Goal: Transaction & Acquisition: Book appointment/travel/reservation

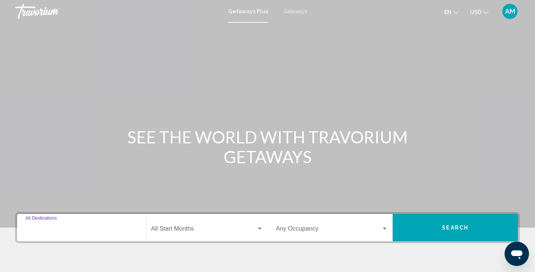
click at [50, 230] on input "Destination All Destinations" at bounding box center [81, 230] width 112 height 7
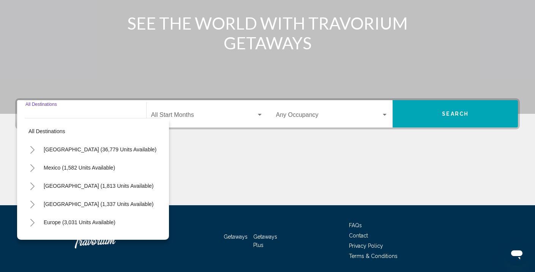
scroll to position [140, 0]
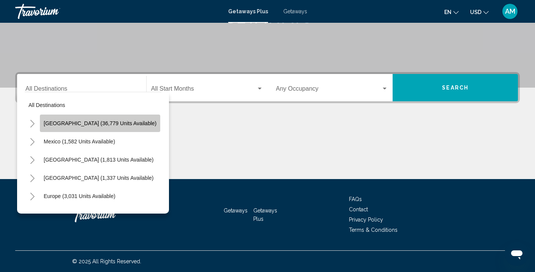
click at [106, 125] on span "[GEOGRAPHIC_DATA] (36,779 units available)" at bounding box center [100, 123] width 113 height 6
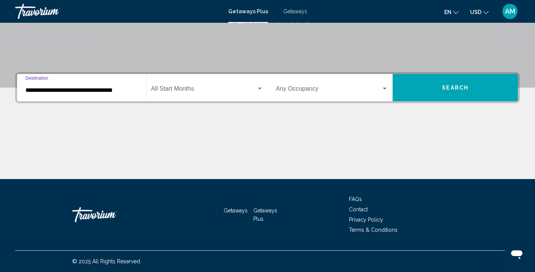
click at [182, 90] on span "Search widget" at bounding box center [203, 90] width 105 height 7
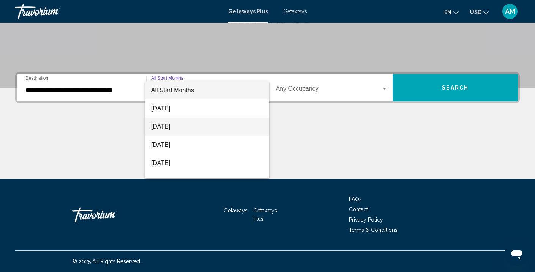
click at [173, 124] on span "[DATE]" at bounding box center [207, 127] width 112 height 18
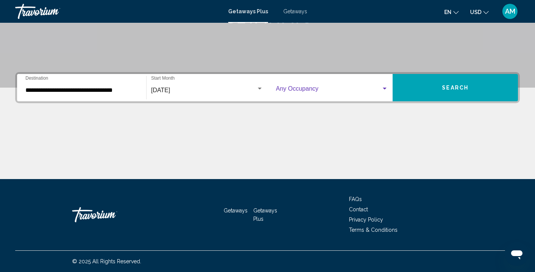
click at [335, 88] on span "Search widget" at bounding box center [329, 90] width 106 height 7
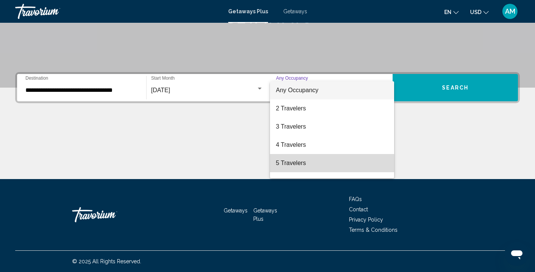
click at [283, 167] on span "5 Travelers" at bounding box center [332, 163] width 112 height 18
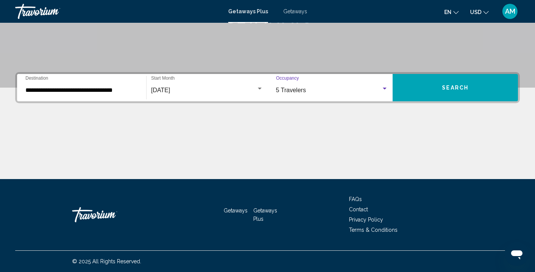
click at [383, 89] on div "Search widget" at bounding box center [385, 89] width 4 height 2
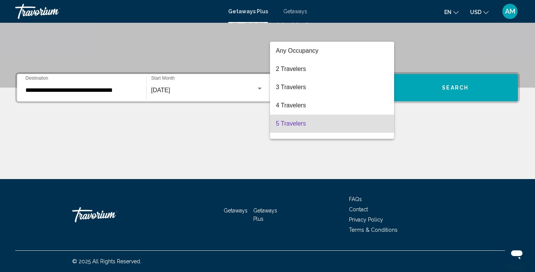
scroll to position [33, 0]
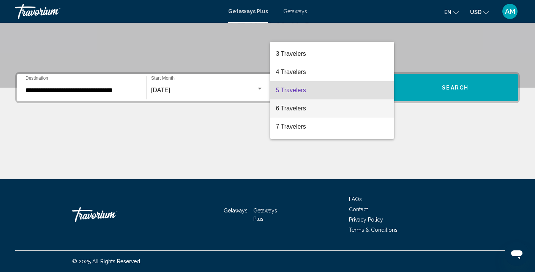
click at [314, 107] on span "6 Travelers" at bounding box center [332, 108] width 112 height 18
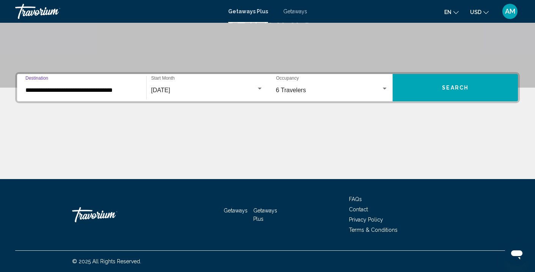
click at [69, 92] on input "**********" at bounding box center [81, 90] width 112 height 7
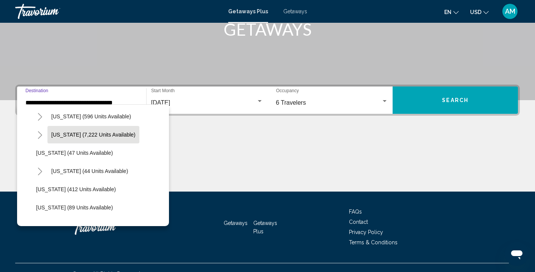
scroll to position [95, 0]
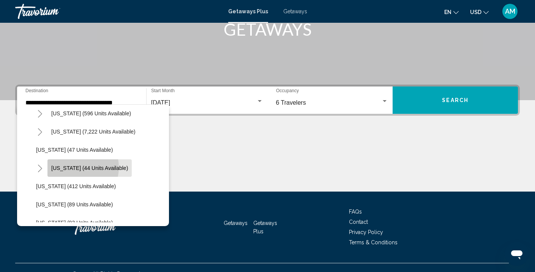
click at [74, 167] on span "[US_STATE] (44 units available)" at bounding box center [89, 168] width 77 height 6
type input "**********"
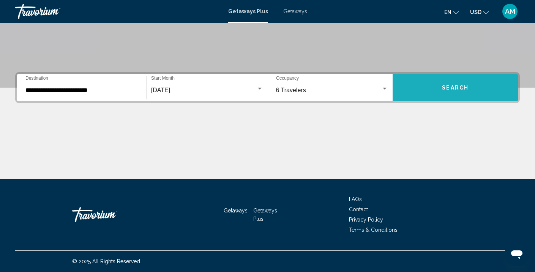
click at [422, 83] on button "Search" at bounding box center [455, 87] width 125 height 27
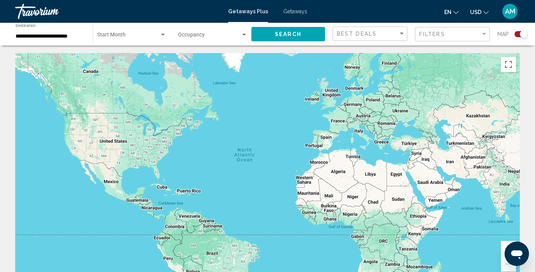
scroll to position [1, 0]
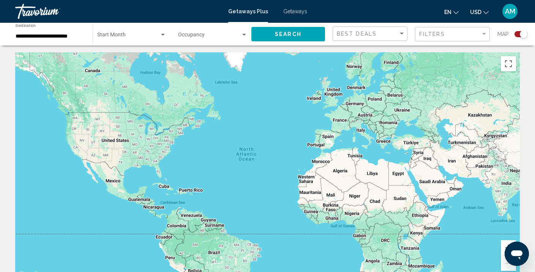
click at [285, 118] on div "Main content" at bounding box center [267, 166] width 505 height 228
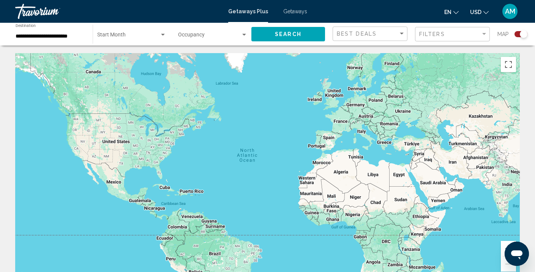
scroll to position [0, 0]
click at [211, 35] on span "Search widget" at bounding box center [209, 36] width 63 height 6
click at [211, 35] on span "Any Occupancy" at bounding box center [196, 36] width 36 height 6
click at [211, 35] on span "Search widget" at bounding box center [209, 36] width 63 height 6
click at [223, 50] on div at bounding box center [267, 136] width 535 height 272
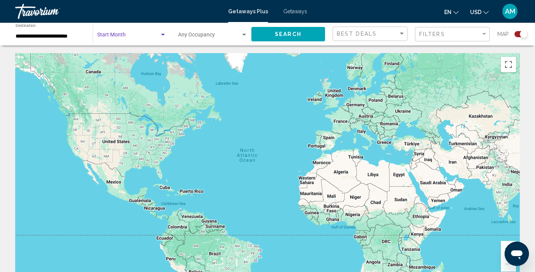
click at [112, 36] on span "Search widget" at bounding box center [128, 36] width 62 height 6
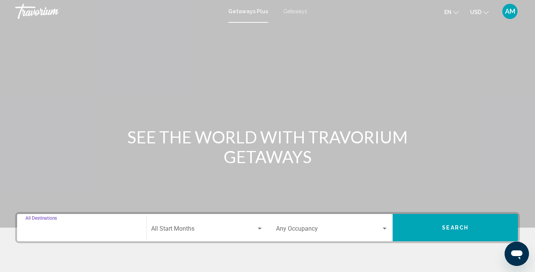
click at [45, 232] on input "Destination All Destinations" at bounding box center [81, 230] width 112 height 7
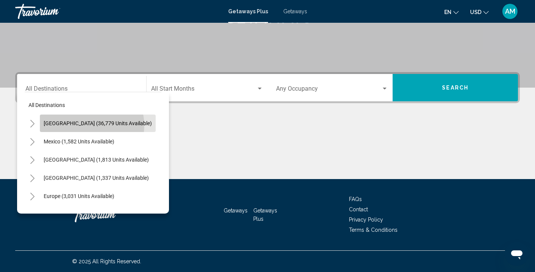
click at [91, 125] on span "[GEOGRAPHIC_DATA] (36,779 units available)" at bounding box center [98, 123] width 108 height 6
type input "**********"
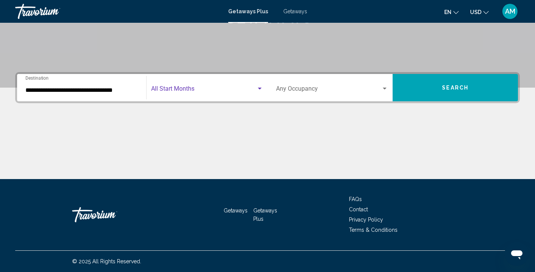
click at [184, 87] on span "Search widget" at bounding box center [203, 90] width 105 height 7
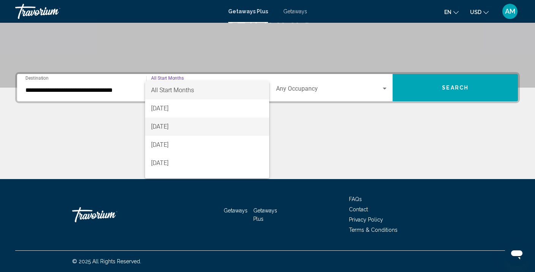
click at [170, 128] on span "[DATE]" at bounding box center [207, 127] width 112 height 18
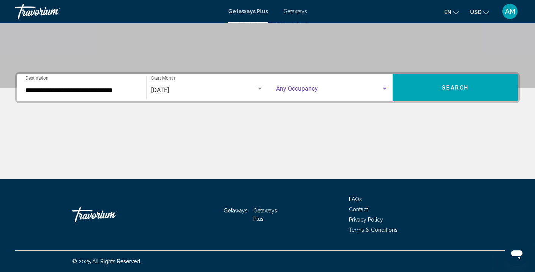
click at [357, 89] on span "Search widget" at bounding box center [329, 90] width 106 height 7
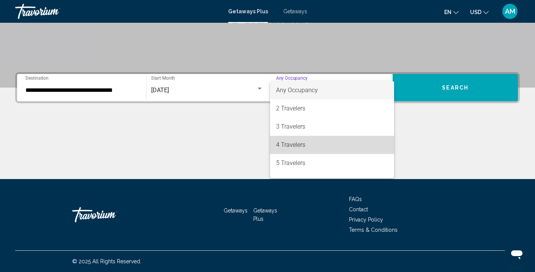
click at [293, 144] on span "4 Travelers" at bounding box center [332, 145] width 112 height 18
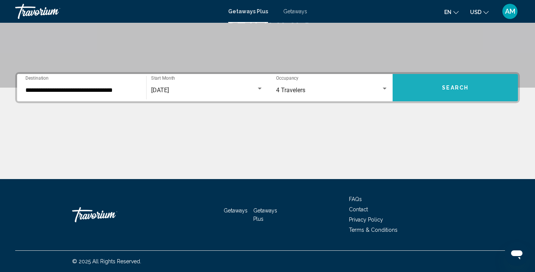
click at [448, 87] on span "Search" at bounding box center [455, 88] width 27 height 6
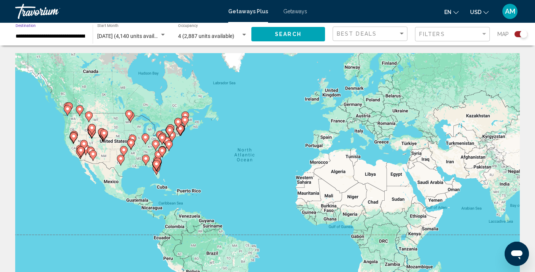
click at [59, 36] on input "**********" at bounding box center [50, 36] width 69 height 6
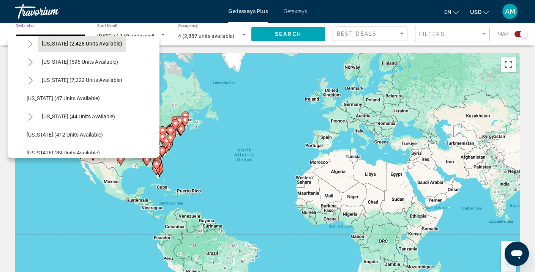
scroll to position [84, 0]
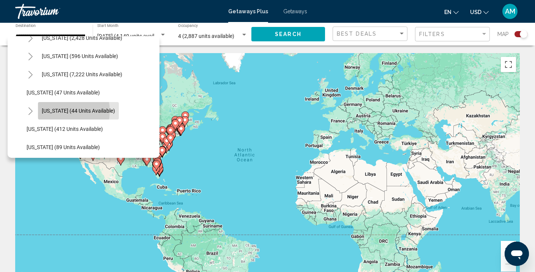
click at [56, 111] on span "[US_STATE] (44 units available)" at bounding box center [78, 111] width 73 height 6
type input "**********"
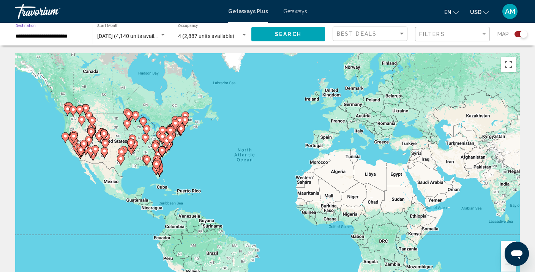
click at [267, 34] on button "Search" at bounding box center [288, 34] width 74 height 14
click at [284, 35] on span "Search" at bounding box center [288, 35] width 27 height 6
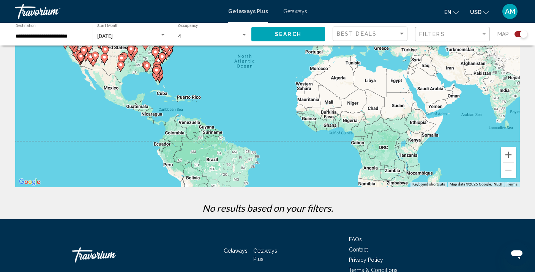
scroll to position [97, 0]
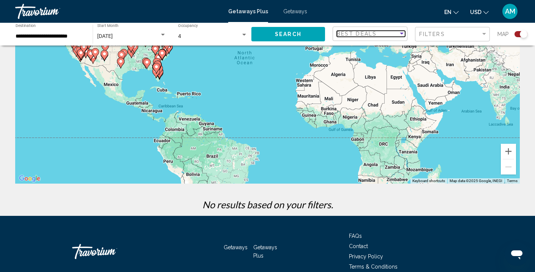
click at [398, 36] on div "Sort by" at bounding box center [401, 34] width 7 height 6
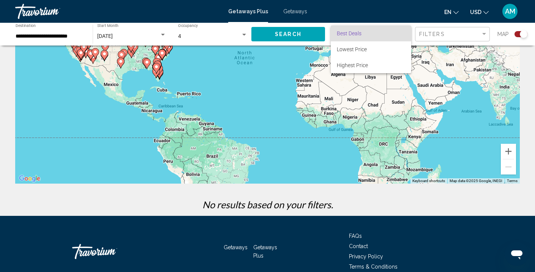
click at [336, 129] on div at bounding box center [267, 136] width 535 height 272
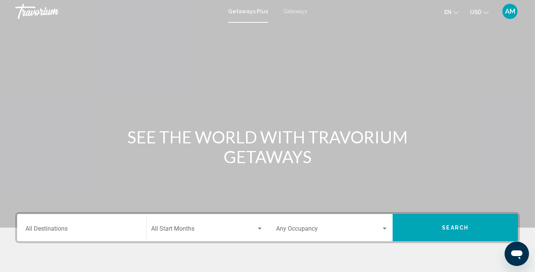
click at [80, 103] on div "Main content" at bounding box center [267, 114] width 535 height 228
click at [42, 231] on input "Destination All Destinations" at bounding box center [81, 230] width 112 height 7
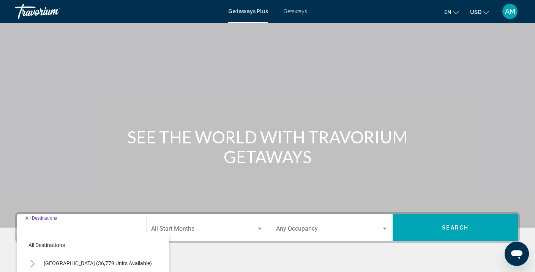
scroll to position [140, 0]
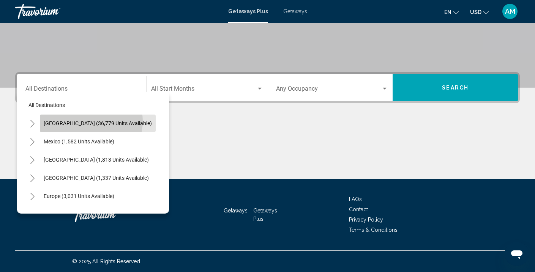
click at [91, 121] on span "[GEOGRAPHIC_DATA] (36,779 units available)" at bounding box center [98, 123] width 108 height 6
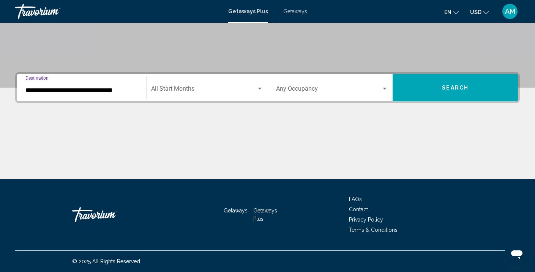
click at [104, 90] on input "**********" at bounding box center [81, 90] width 112 height 7
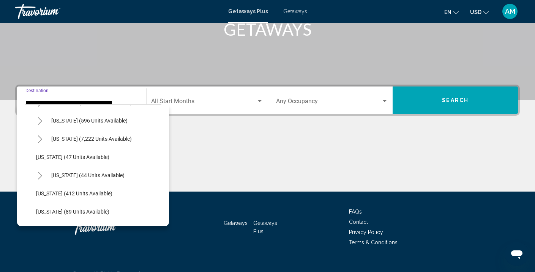
scroll to position [98, 0]
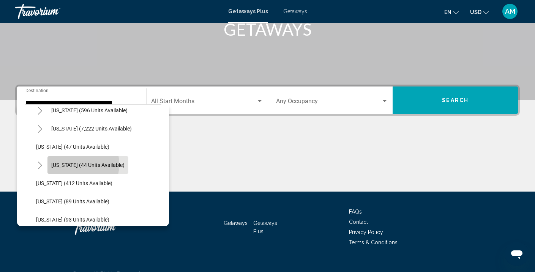
click at [69, 164] on span "[US_STATE] (44 units available)" at bounding box center [87, 165] width 73 height 6
type input "**********"
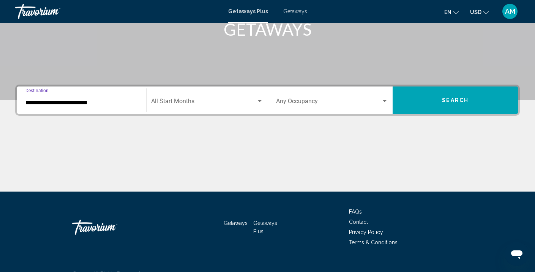
scroll to position [140, 0]
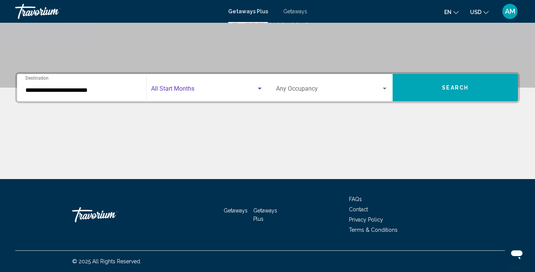
click at [213, 87] on span "Search widget" at bounding box center [203, 90] width 105 height 7
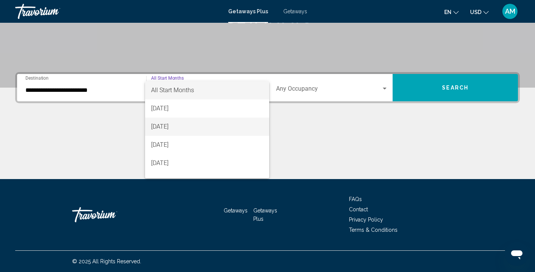
click at [182, 128] on span "[DATE]" at bounding box center [207, 127] width 112 height 18
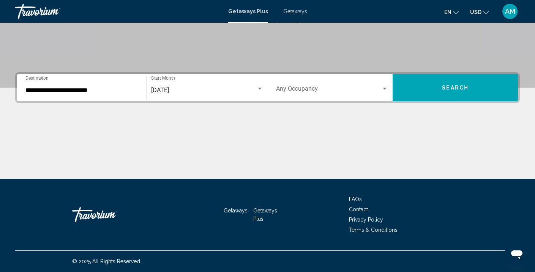
click at [326, 83] on div "Occupancy Any Occupancy" at bounding box center [332, 88] width 112 height 24
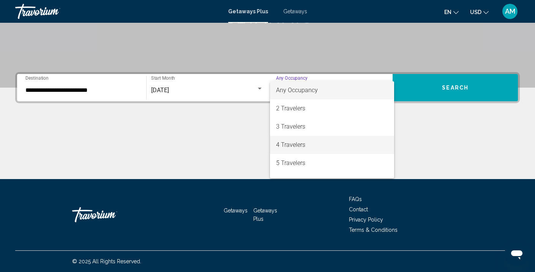
click at [284, 146] on span "4 Travelers" at bounding box center [332, 145] width 112 height 18
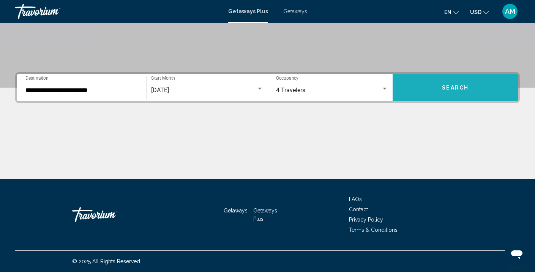
click at [421, 88] on button "Search" at bounding box center [455, 87] width 125 height 27
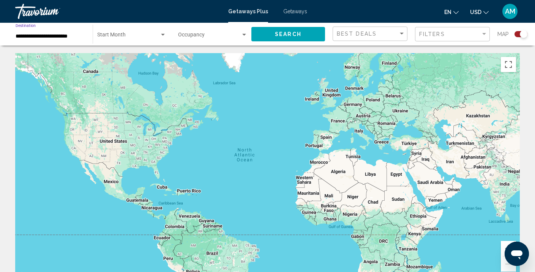
click at [76, 36] on input "**********" at bounding box center [50, 36] width 69 height 6
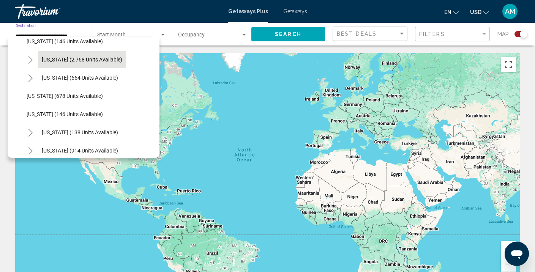
scroll to position [429, 0]
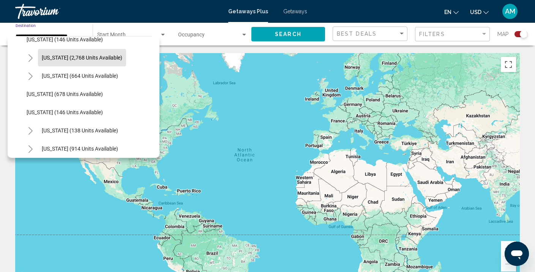
click at [65, 61] on button "[US_STATE] (2,768 units available)" at bounding box center [82, 57] width 88 height 17
type input "**********"
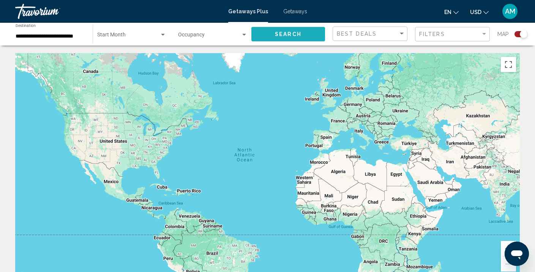
click at [259, 31] on button "Search" at bounding box center [288, 34] width 74 height 14
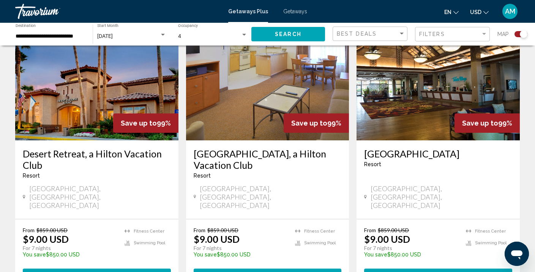
scroll to position [584, 0]
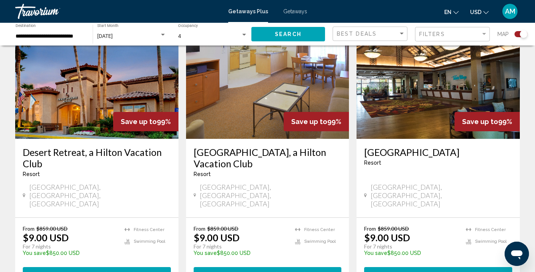
click at [252, 9] on span "Getaways Plus" at bounding box center [248, 11] width 40 height 6
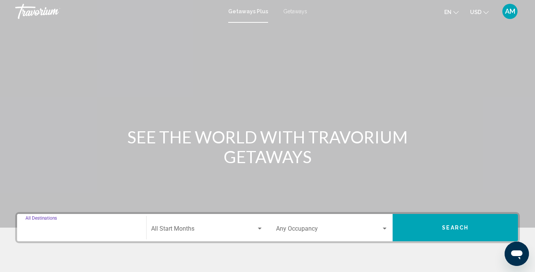
click at [66, 231] on input "Destination All Destinations" at bounding box center [81, 230] width 112 height 7
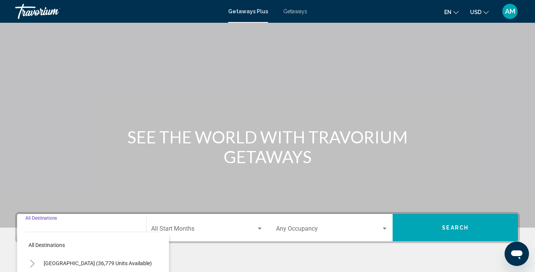
scroll to position [140, 0]
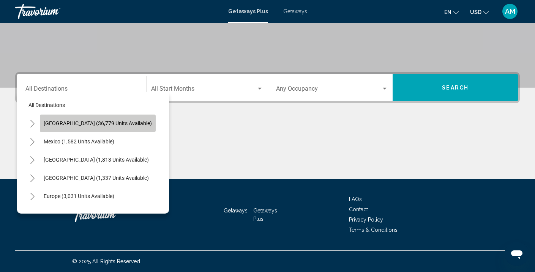
click at [99, 120] on button "[GEOGRAPHIC_DATA] (36,779 units available)" at bounding box center [98, 123] width 116 height 17
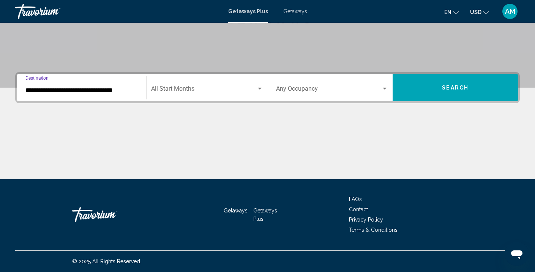
click at [88, 91] on input "**********" at bounding box center [81, 90] width 112 height 7
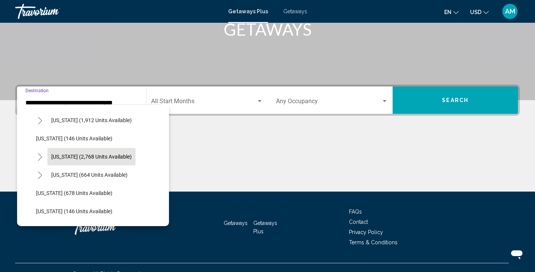
scroll to position [384, 0]
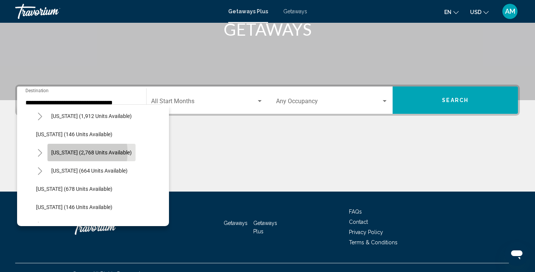
click at [70, 153] on span "[US_STATE] (2,768 units available)" at bounding box center [91, 153] width 80 height 6
type input "**********"
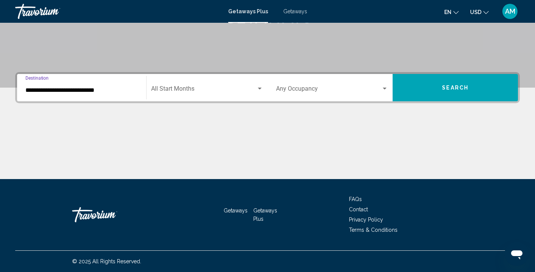
click at [184, 88] on span "Search widget" at bounding box center [203, 90] width 105 height 7
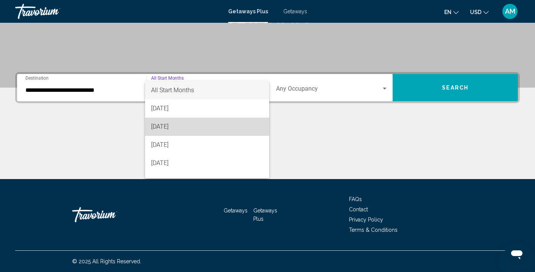
click at [169, 127] on span "[DATE]" at bounding box center [207, 127] width 112 height 18
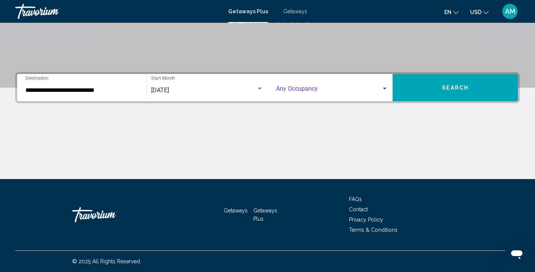
click at [331, 87] on span "Search widget" at bounding box center [329, 90] width 106 height 7
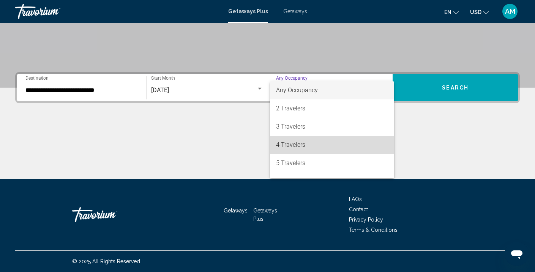
click at [287, 143] on span "4 Travelers" at bounding box center [332, 145] width 112 height 18
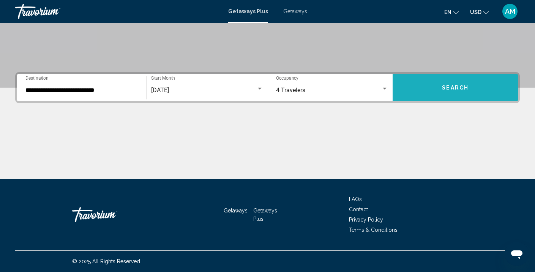
click at [429, 84] on button "Search" at bounding box center [455, 87] width 125 height 27
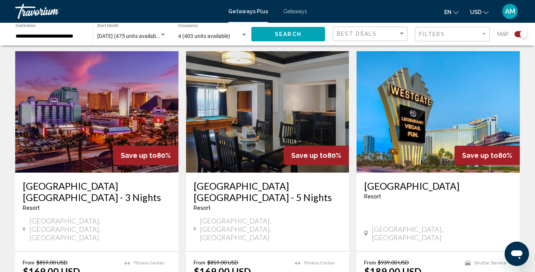
scroll to position [1112, 0]
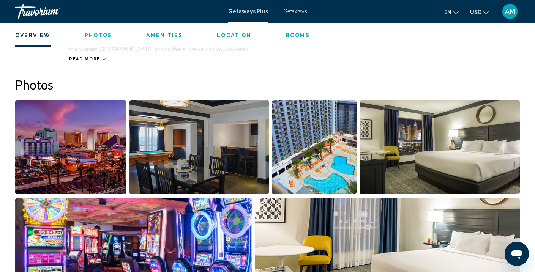
scroll to position [317, 0]
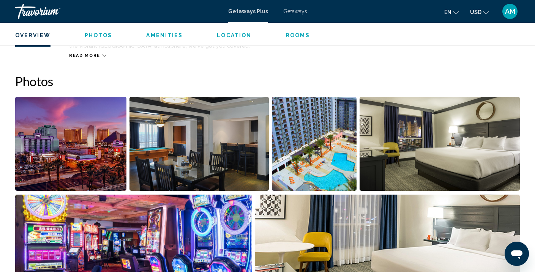
click at [71, 173] on img "Open full-screen image slider" at bounding box center [70, 144] width 111 height 94
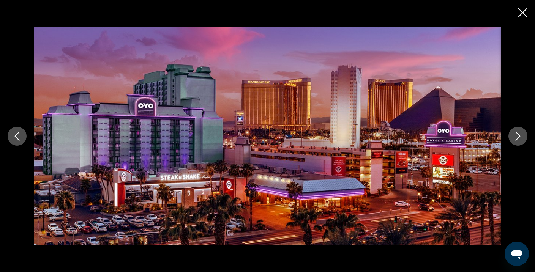
click at [513, 138] on button "Next image" at bounding box center [517, 136] width 19 height 19
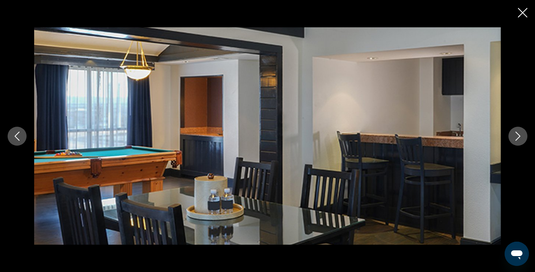
click at [513, 138] on button "Next image" at bounding box center [517, 136] width 19 height 19
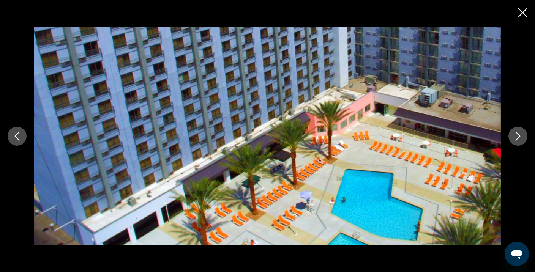
click at [513, 138] on button "Next image" at bounding box center [517, 136] width 19 height 19
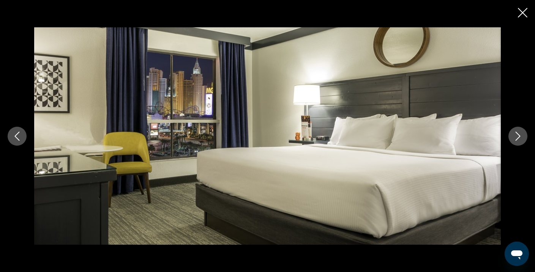
click at [513, 138] on button "Next image" at bounding box center [517, 136] width 19 height 19
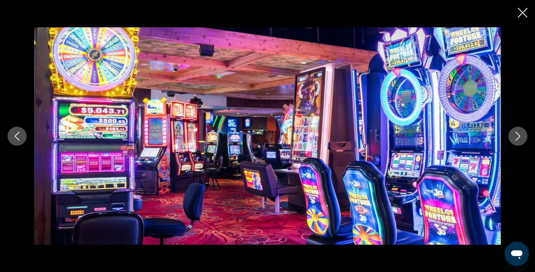
click at [513, 138] on button "Next image" at bounding box center [517, 136] width 19 height 19
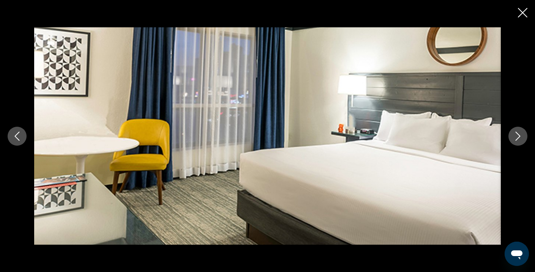
click at [513, 138] on button "Next image" at bounding box center [517, 136] width 19 height 19
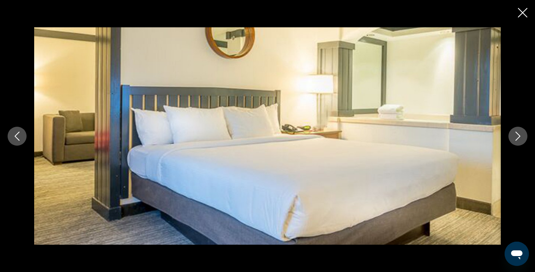
click at [513, 138] on button "Next image" at bounding box center [517, 136] width 19 height 19
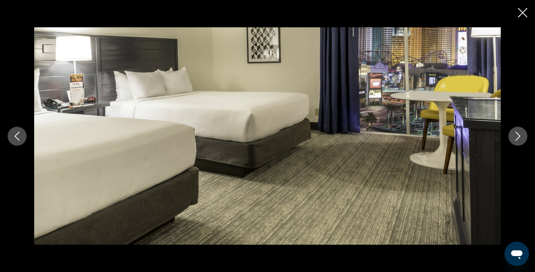
click at [513, 138] on button "Next image" at bounding box center [517, 136] width 19 height 19
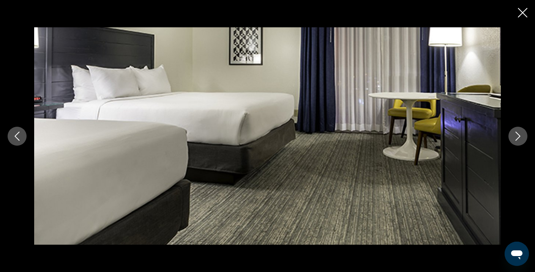
click at [513, 138] on button "Next image" at bounding box center [517, 136] width 19 height 19
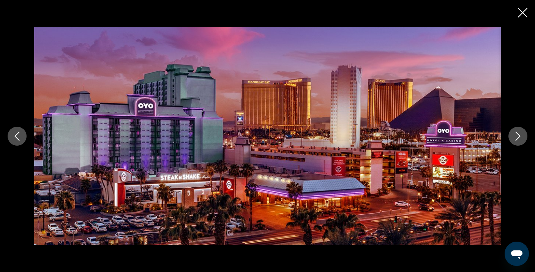
click at [520, 13] on icon "Close slideshow" at bounding box center [522, 12] width 9 height 9
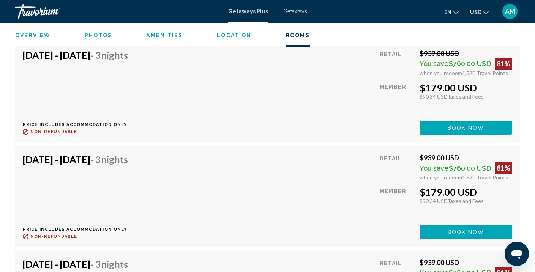
scroll to position [1419, 0]
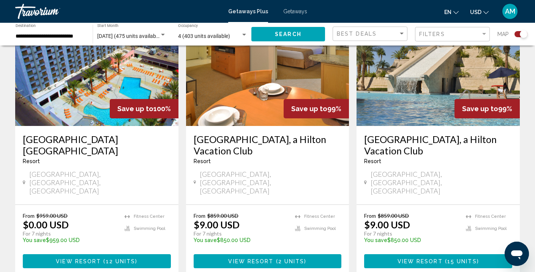
scroll to position [317, 0]
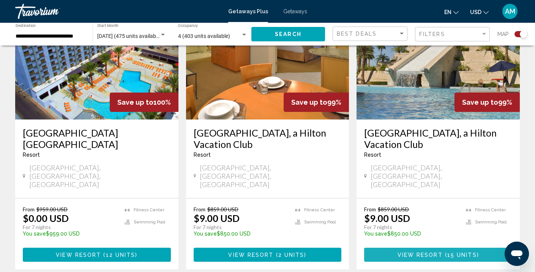
click at [403, 252] on span "View Resort" at bounding box center [419, 255] width 45 height 6
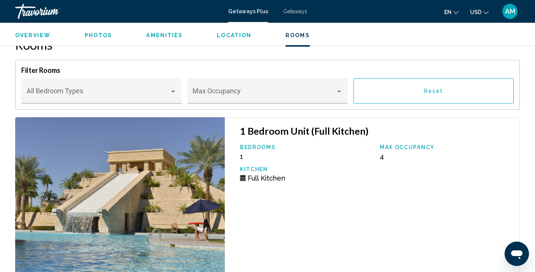
scroll to position [1218, 0]
click at [172, 93] on div "Main content" at bounding box center [173, 92] width 7 height 6
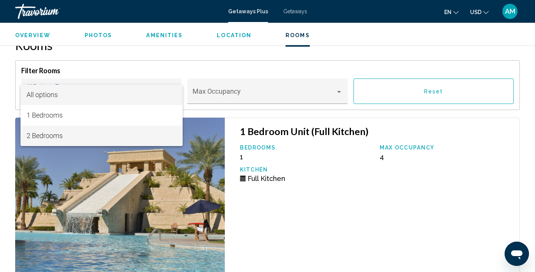
click at [65, 138] on span "2 Bedrooms" at bounding box center [102, 136] width 150 height 20
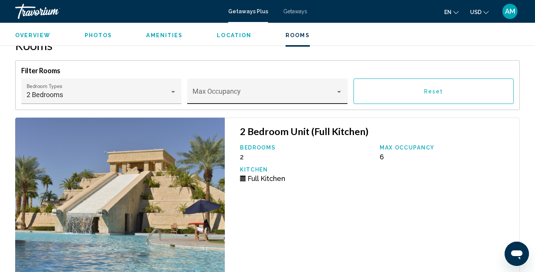
click at [343, 91] on div "Max Occupancy" at bounding box center [267, 91] width 160 height 25
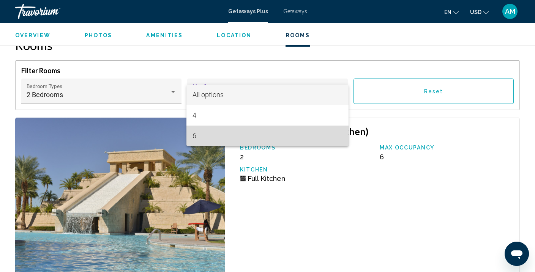
click at [234, 137] on span "6" at bounding box center [267, 136] width 150 height 20
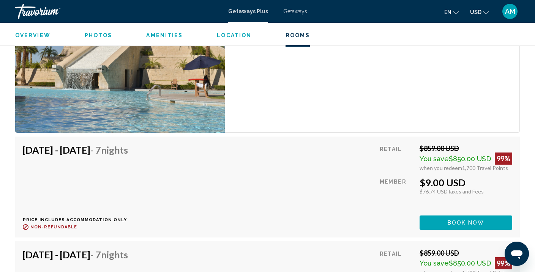
scroll to position [1362, 0]
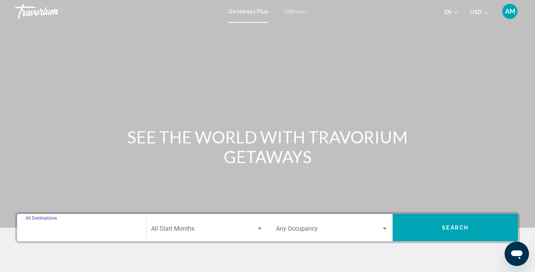
click at [46, 227] on input "Destination All Destinations" at bounding box center [81, 230] width 112 height 7
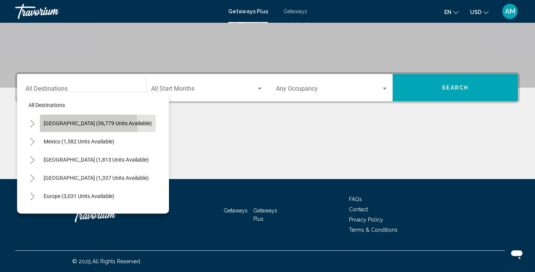
click at [78, 128] on button "[GEOGRAPHIC_DATA] (36,779 units available)" at bounding box center [98, 123] width 116 height 17
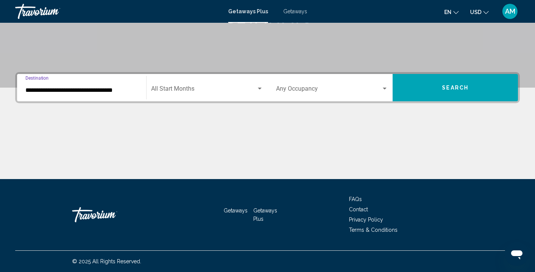
click at [87, 90] on input "**********" at bounding box center [81, 90] width 112 height 7
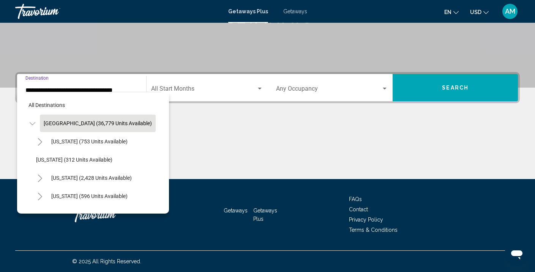
scroll to position [128, 0]
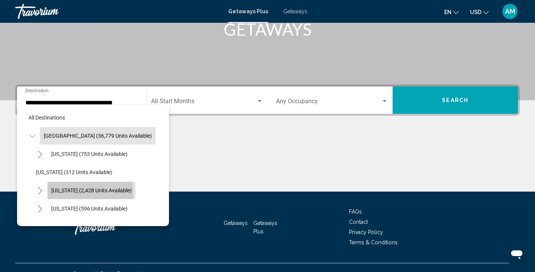
click at [74, 194] on button "[US_STATE] (2,428 units available)" at bounding box center [91, 190] width 88 height 17
type input "**********"
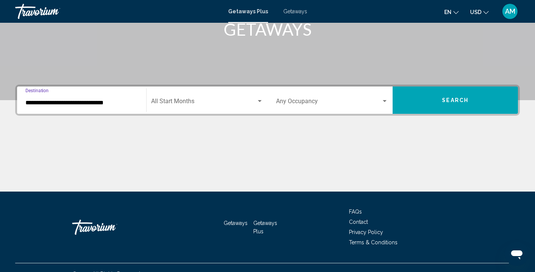
scroll to position [140, 0]
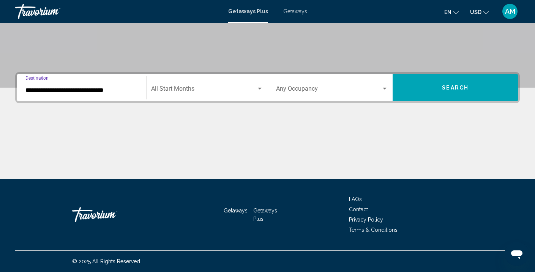
click at [228, 87] on span "Search widget" at bounding box center [203, 90] width 105 height 7
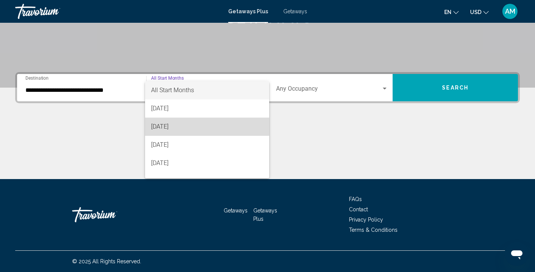
click at [203, 125] on span "[DATE]" at bounding box center [207, 127] width 112 height 18
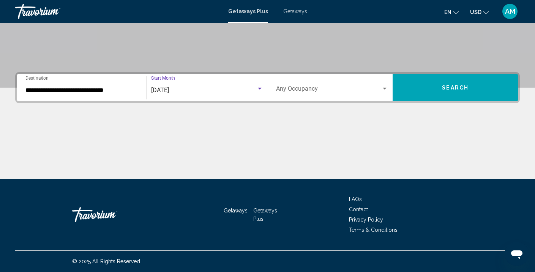
click at [381, 88] on span "Search widget" at bounding box center [329, 90] width 106 height 7
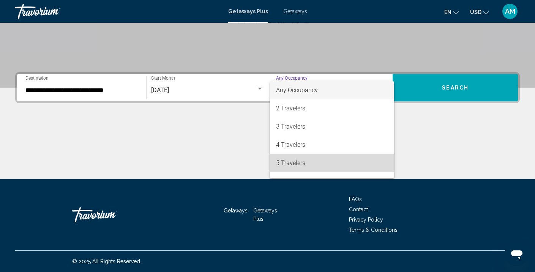
click at [324, 159] on span "5 Travelers" at bounding box center [332, 163] width 112 height 18
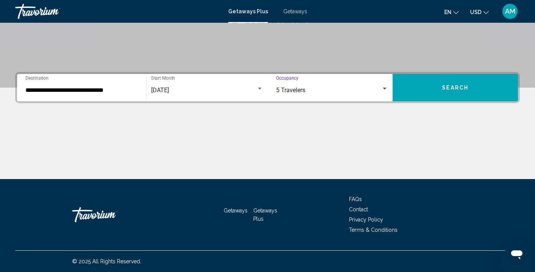
click at [442, 85] on button "Search" at bounding box center [455, 87] width 125 height 27
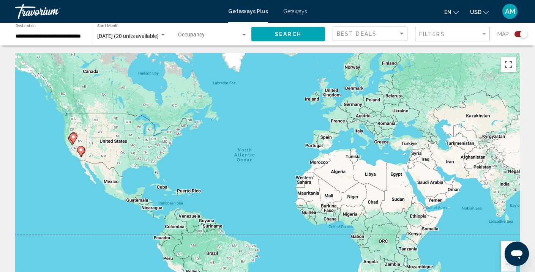
scroll to position [0, 0]
click at [207, 39] on span "Search widget" at bounding box center [209, 36] width 63 height 6
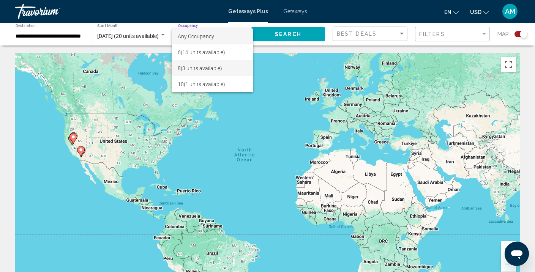
scroll to position [0, 0]
click at [201, 54] on span "6 (16 units available)" at bounding box center [212, 52] width 69 height 16
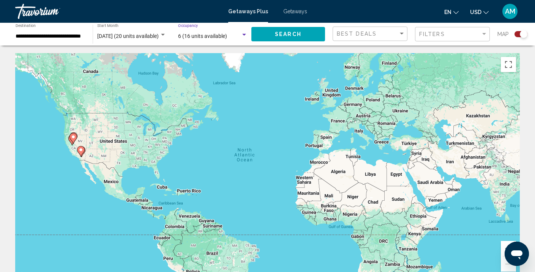
click at [279, 34] on span "Search" at bounding box center [288, 35] width 27 height 6
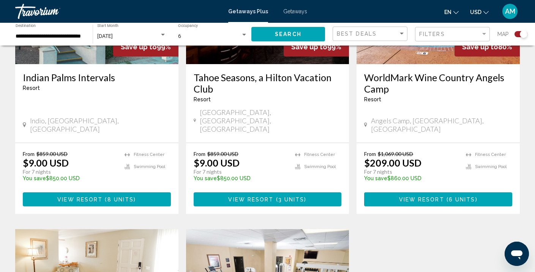
scroll to position [345, 0]
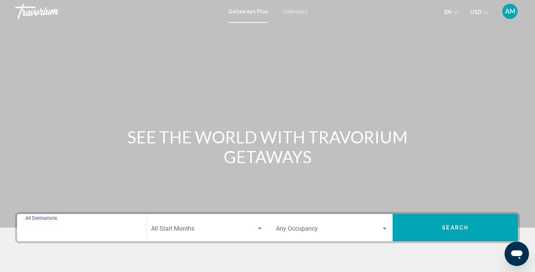
click at [56, 232] on input "Destination All Destinations" at bounding box center [81, 230] width 112 height 7
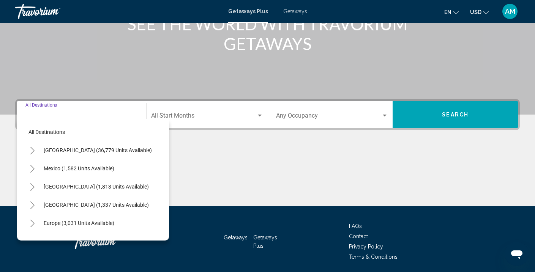
scroll to position [140, 0]
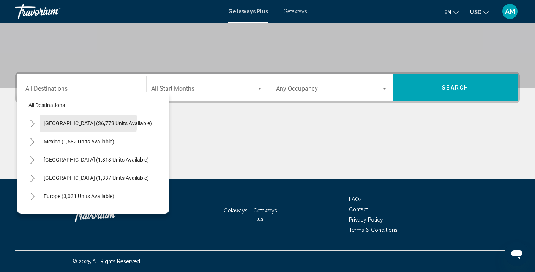
click at [82, 123] on span "[GEOGRAPHIC_DATA] (36,779 units available)" at bounding box center [98, 123] width 108 height 6
type input "**********"
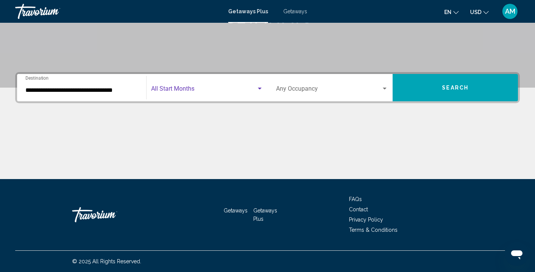
click at [197, 88] on span "Search widget" at bounding box center [203, 90] width 105 height 7
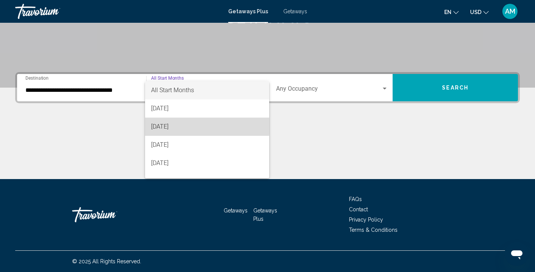
click at [170, 125] on span "[DATE]" at bounding box center [207, 127] width 112 height 18
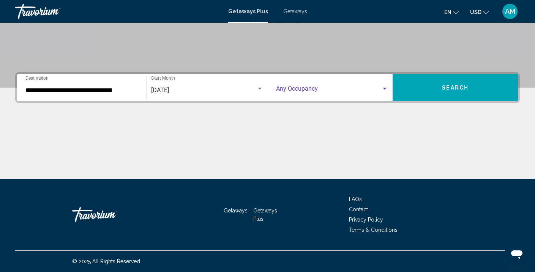
click at [317, 87] on span "Search widget" at bounding box center [329, 90] width 106 height 7
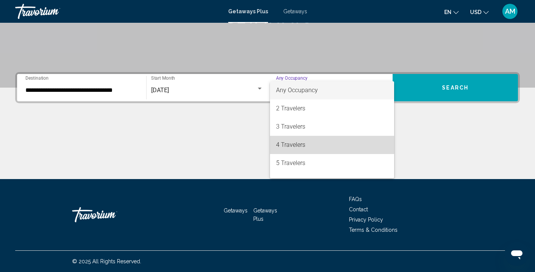
click at [300, 143] on span "4 Travelers" at bounding box center [332, 145] width 112 height 18
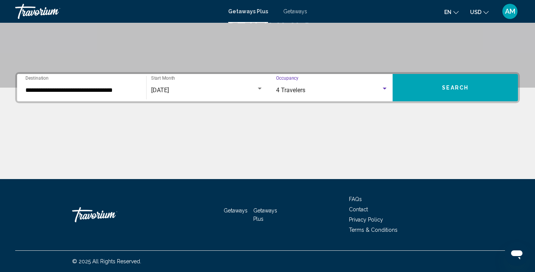
click at [428, 83] on button "Search" at bounding box center [455, 87] width 125 height 27
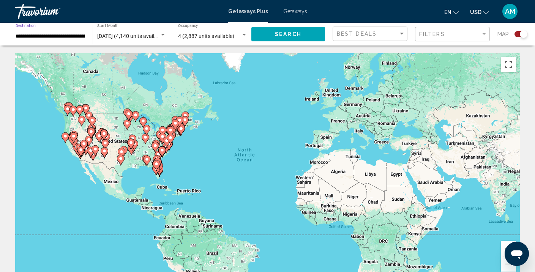
click at [33, 37] on input "**********" at bounding box center [50, 36] width 69 height 6
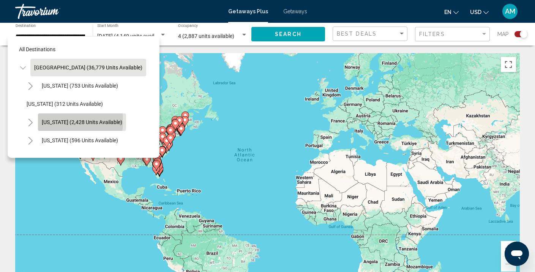
click at [60, 121] on span "[US_STATE] (2,428 units available)" at bounding box center [82, 122] width 80 height 6
type input "**********"
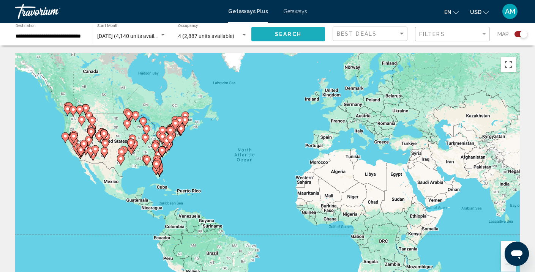
click at [286, 33] on span "Search" at bounding box center [288, 35] width 27 height 6
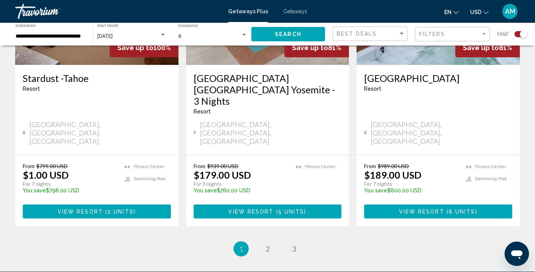
scroll to position [1221, 0]
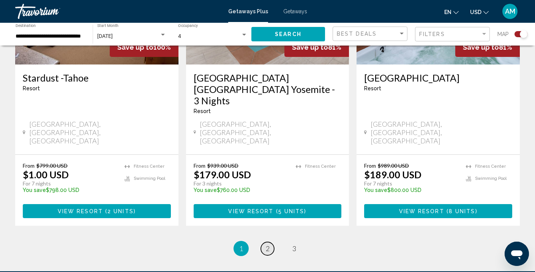
click at [267, 244] on span "2" at bounding box center [268, 248] width 4 height 8
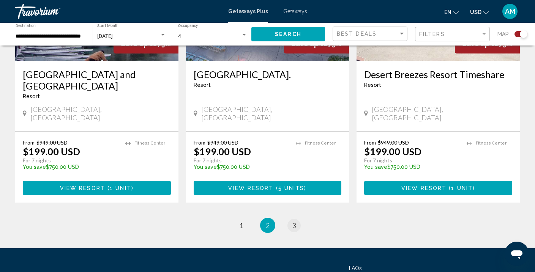
scroll to position [1235, 0]
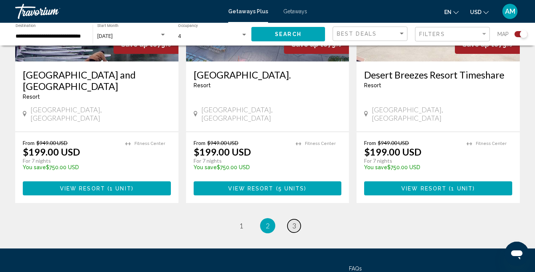
click at [291, 219] on link "page 3" at bounding box center [293, 225] width 13 height 13
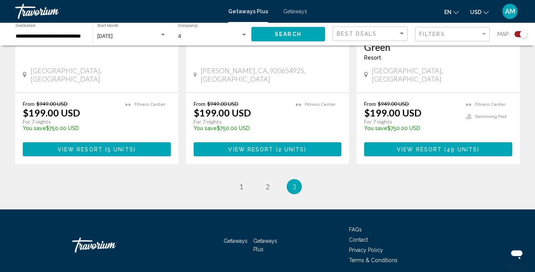
scroll to position [437, 0]
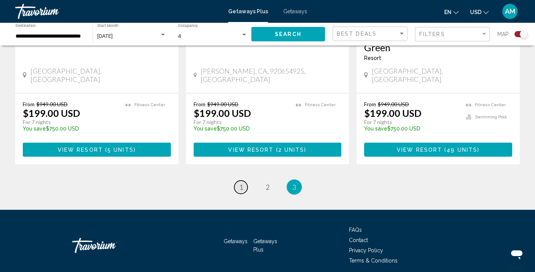
click at [242, 183] on span "1" at bounding box center [241, 187] width 4 height 8
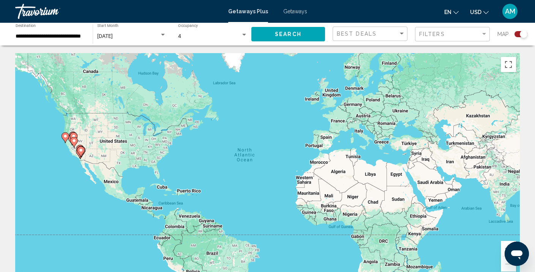
click at [298, 14] on span "Getaways" at bounding box center [295, 11] width 24 height 6
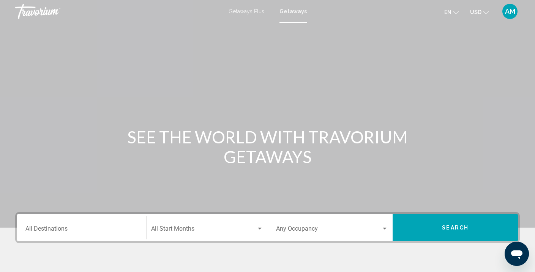
click at [54, 233] on input "Destination All Destinations" at bounding box center [81, 230] width 112 height 7
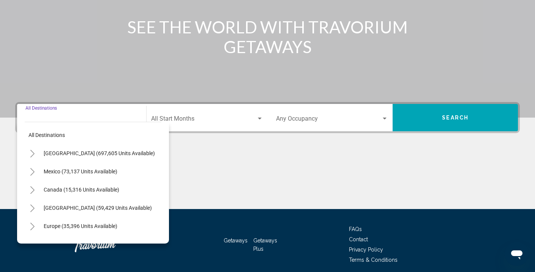
scroll to position [140, 0]
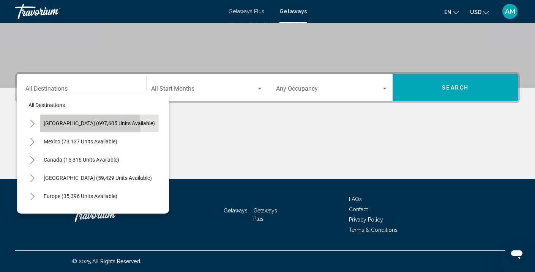
click at [89, 126] on span "[GEOGRAPHIC_DATA] (697,605 units available)" at bounding box center [99, 123] width 111 height 6
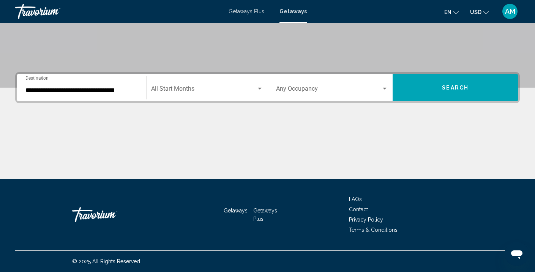
click at [93, 85] on div "**********" at bounding box center [81, 88] width 112 height 24
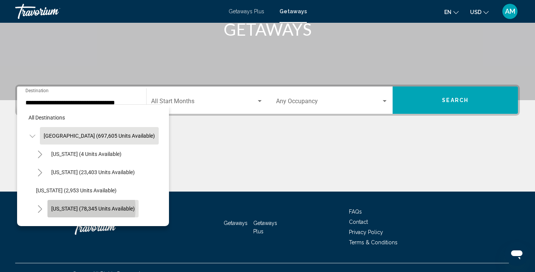
click at [74, 209] on span "[US_STATE] (78,345 units available)" at bounding box center [93, 209] width 84 height 6
type input "**********"
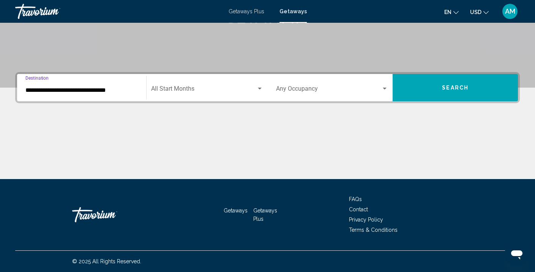
click at [199, 84] on div "Start Month All Start Months" at bounding box center [207, 88] width 112 height 24
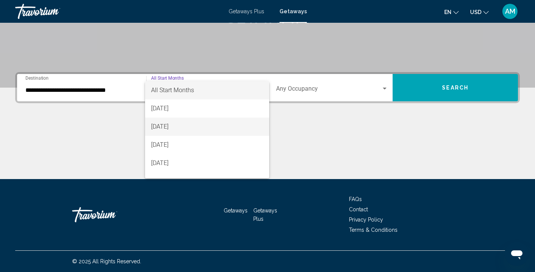
click at [176, 123] on span "[DATE]" at bounding box center [207, 127] width 112 height 18
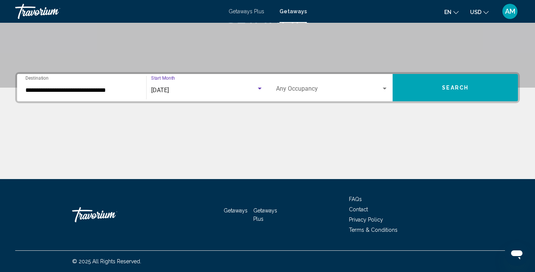
click at [320, 85] on div "Occupancy Any Occupancy" at bounding box center [332, 88] width 112 height 24
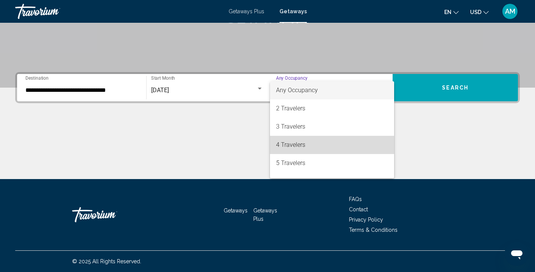
click at [294, 146] on span "4 Travelers" at bounding box center [332, 145] width 112 height 18
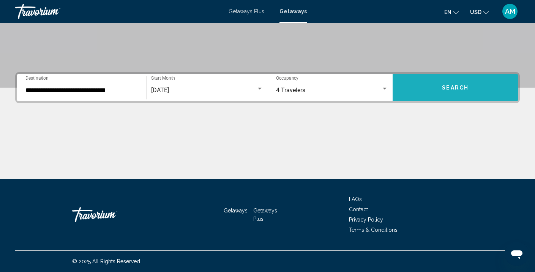
click at [422, 91] on button "Search" at bounding box center [455, 87] width 125 height 27
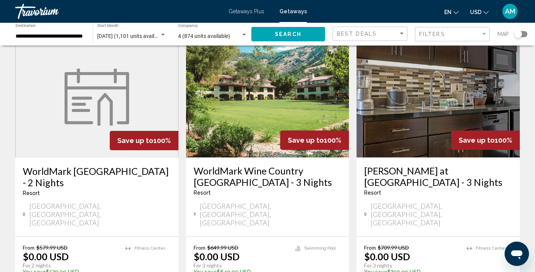
scroll to position [917, 0]
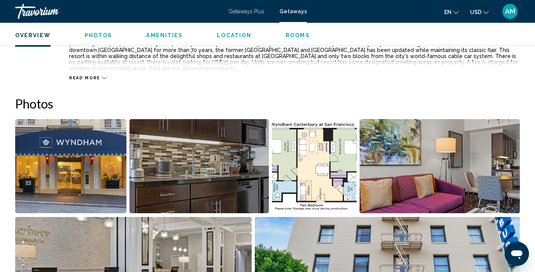
scroll to position [301, 0]
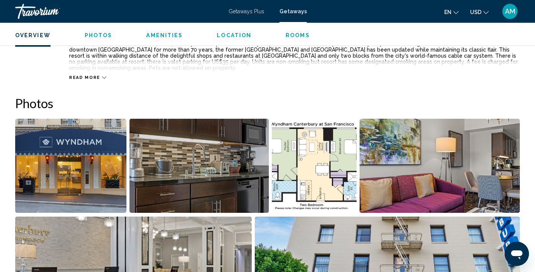
click at [66, 179] on img "Open full-screen image slider" at bounding box center [70, 166] width 111 height 94
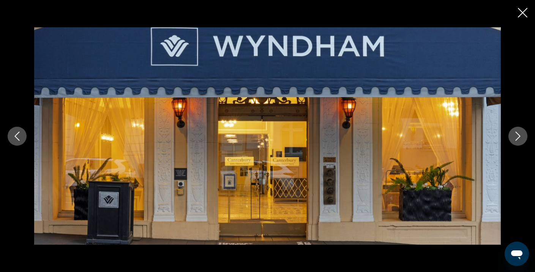
click at [517, 138] on icon "Next image" at bounding box center [518, 136] width 5 height 9
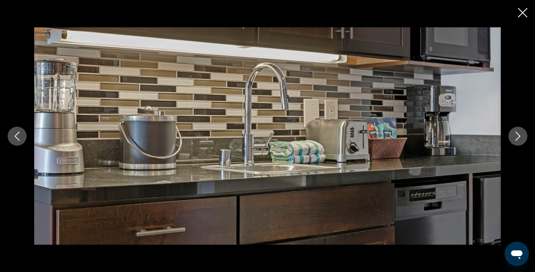
click at [517, 138] on icon "Next image" at bounding box center [518, 136] width 5 height 9
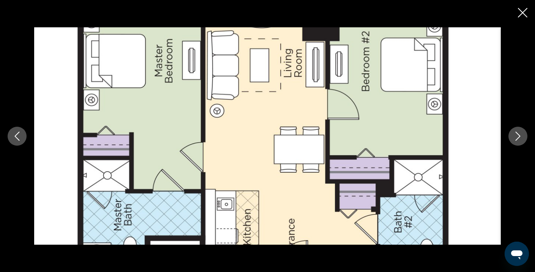
click at [517, 138] on icon "Next image" at bounding box center [518, 136] width 5 height 9
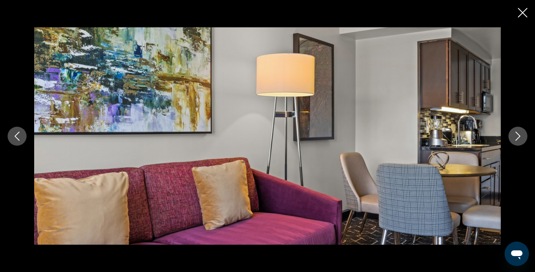
click at [517, 138] on icon "Next image" at bounding box center [518, 136] width 5 height 9
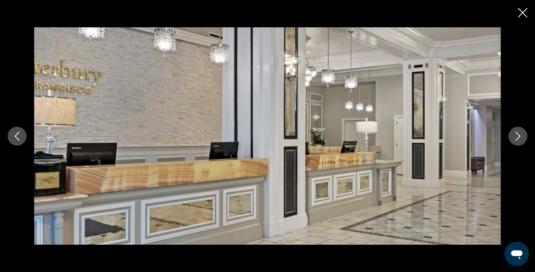
click at [517, 138] on icon "Next image" at bounding box center [518, 136] width 5 height 9
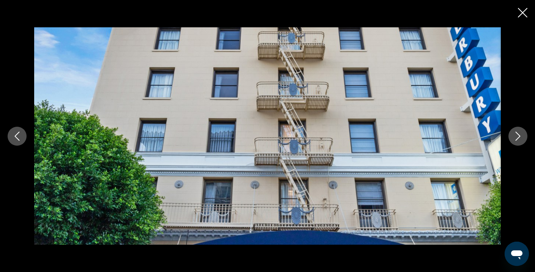
click at [517, 138] on icon "Next image" at bounding box center [518, 136] width 5 height 9
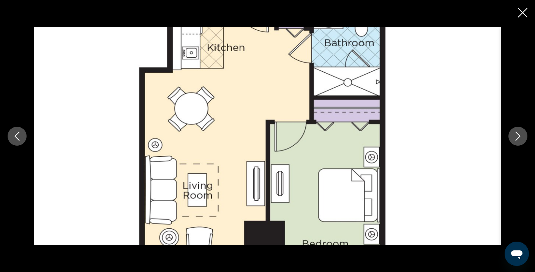
scroll to position [435, 0]
click at [517, 142] on button "Next image" at bounding box center [517, 136] width 19 height 19
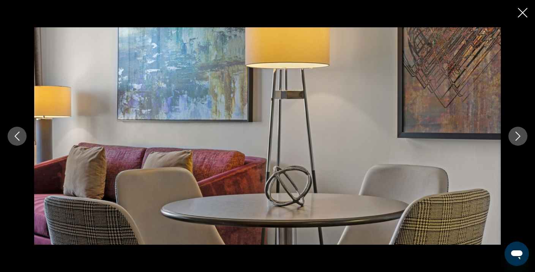
click at [517, 142] on button "Next image" at bounding box center [517, 136] width 19 height 19
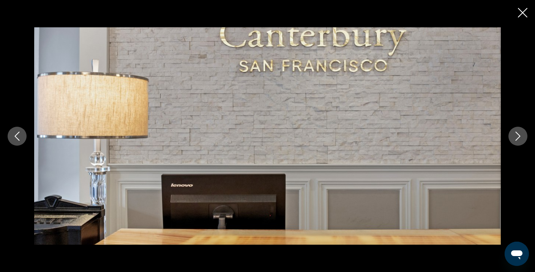
click at [517, 142] on button "Next image" at bounding box center [517, 136] width 19 height 19
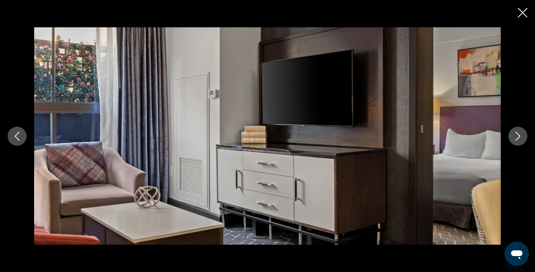
click at [515, 136] on icon "Next image" at bounding box center [517, 136] width 9 height 9
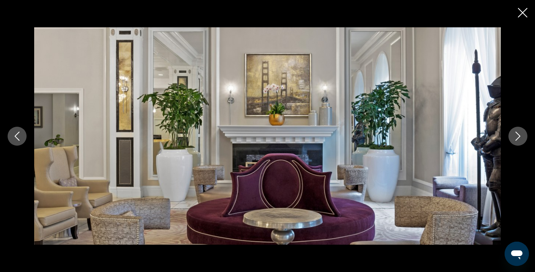
click at [516, 136] on icon "Next image" at bounding box center [517, 136] width 9 height 9
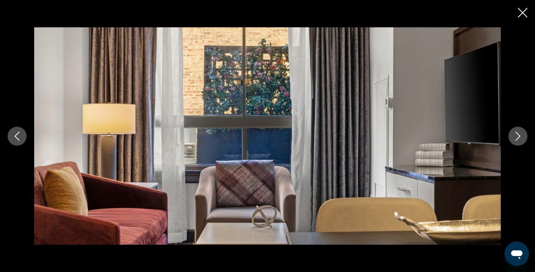
click at [516, 136] on icon "Next image" at bounding box center [517, 136] width 9 height 9
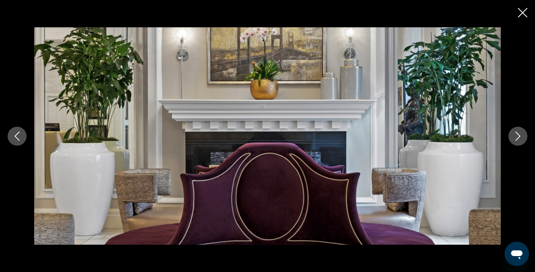
click at [516, 136] on icon "Next image" at bounding box center [517, 136] width 9 height 9
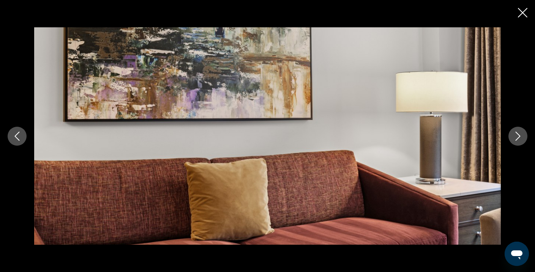
click at [524, 10] on icon "Close slideshow" at bounding box center [522, 12] width 9 height 9
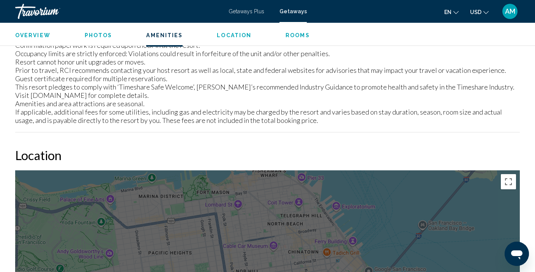
scroll to position [999, 0]
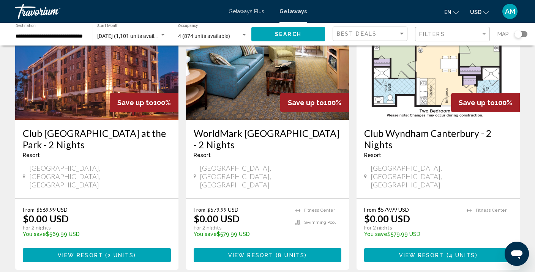
scroll to position [84, 0]
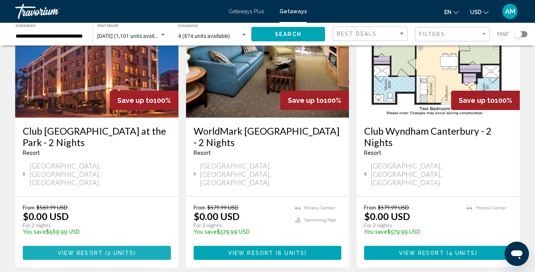
click at [92, 250] on span "View Resort" at bounding box center [80, 253] width 45 height 6
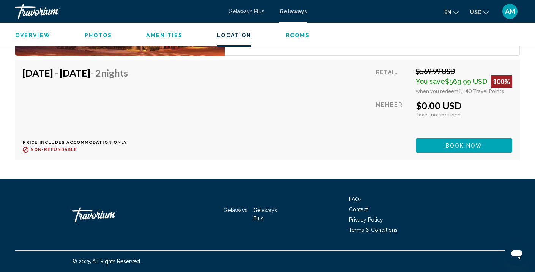
scroll to position [1421, 0]
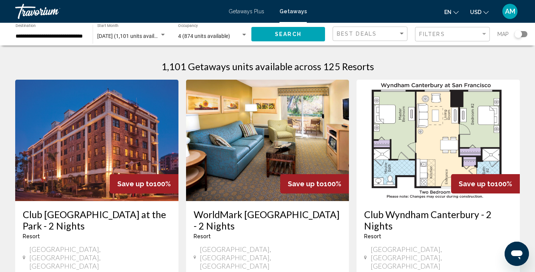
click at [241, 218] on h3 "WorldMark [GEOGRAPHIC_DATA] - 2 Nights" at bounding box center [268, 220] width 148 height 23
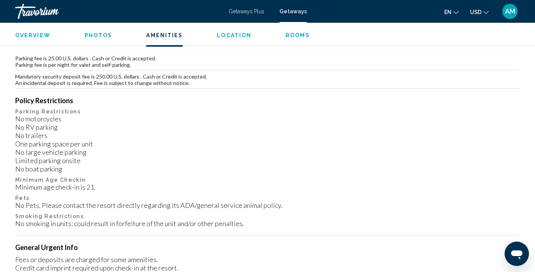
scroll to position [856, 0]
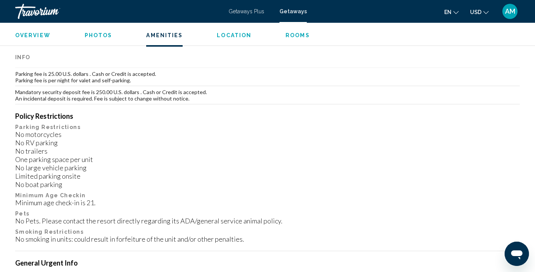
drag, startPoint x: 51, startPoint y: 56, endPoint x: 42, endPoint y: 37, distance: 20.5
click at [36, 34] on span "Overview" at bounding box center [32, 35] width 35 height 6
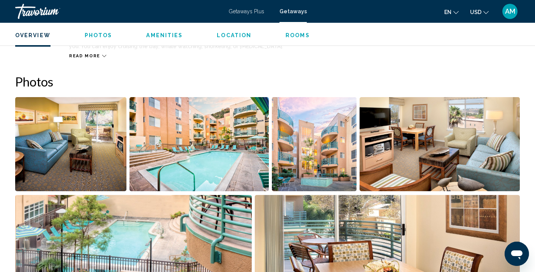
scroll to position [243, 0]
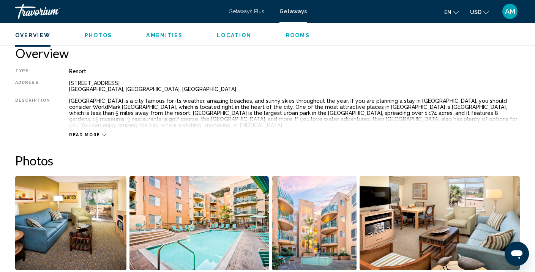
click at [36, 34] on span "Overview" at bounding box center [32, 35] width 35 height 6
click at [188, 16] on link "Travorium" at bounding box center [118, 11] width 206 height 15
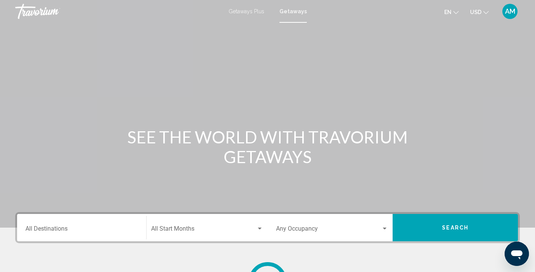
click at [188, 16] on link "Travorium" at bounding box center [118, 11] width 206 height 15
click at [98, 234] on div "Destination All Destinations" at bounding box center [81, 228] width 112 height 24
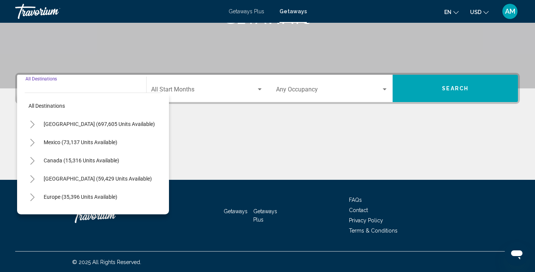
scroll to position [140, 0]
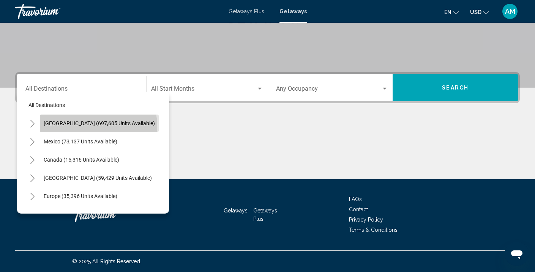
click at [98, 125] on span "[GEOGRAPHIC_DATA] (697,605 units available)" at bounding box center [99, 123] width 111 height 6
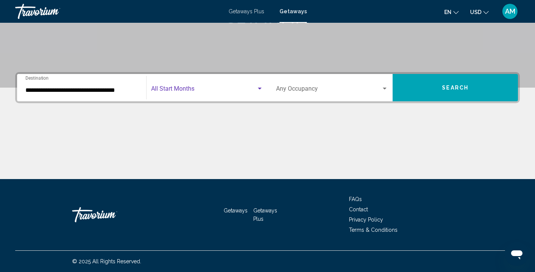
click at [255, 88] on span "Search widget" at bounding box center [203, 90] width 105 height 7
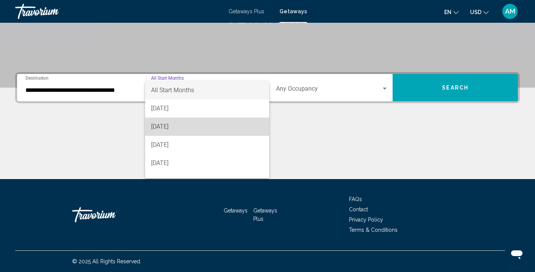
click at [208, 126] on span "[DATE]" at bounding box center [207, 127] width 112 height 18
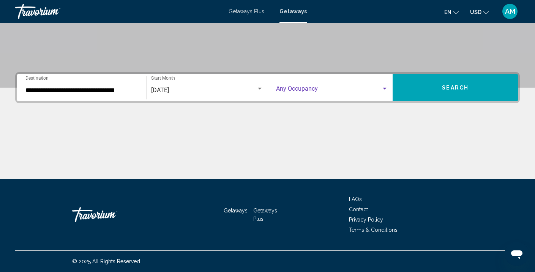
click at [380, 87] on span "Search widget" at bounding box center [329, 90] width 106 height 7
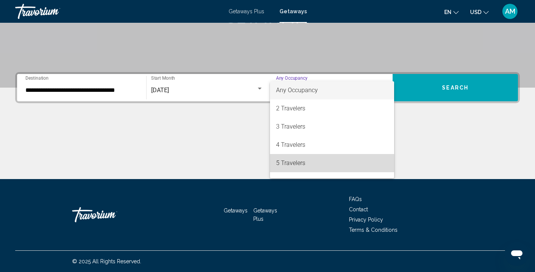
click at [301, 161] on span "5 Travelers" at bounding box center [332, 163] width 112 height 18
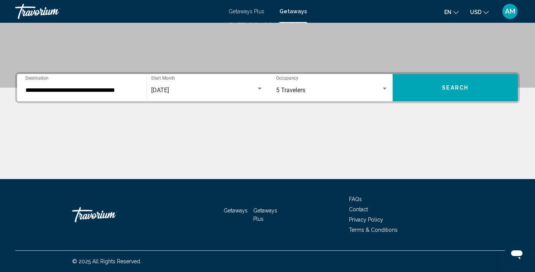
click at [138, 92] on div "**********" at bounding box center [81, 88] width 121 height 24
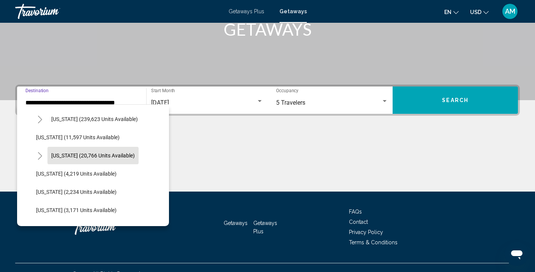
scroll to position [164, 0]
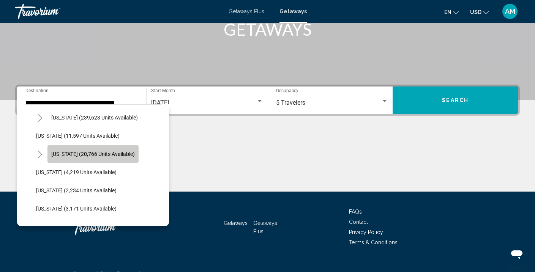
click at [101, 155] on span "[US_STATE] (20,766 units available)" at bounding box center [93, 154] width 84 height 6
type input "**********"
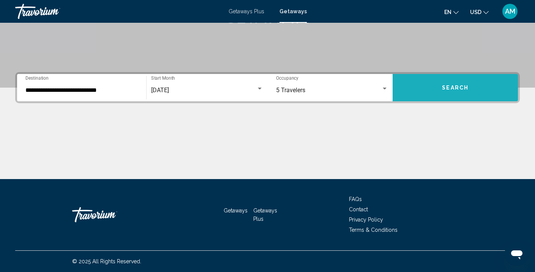
click at [463, 91] on button "Search" at bounding box center [455, 87] width 125 height 27
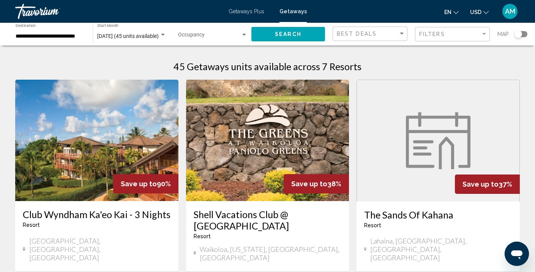
click at [71, 173] on img "Main content" at bounding box center [96, 140] width 163 height 121
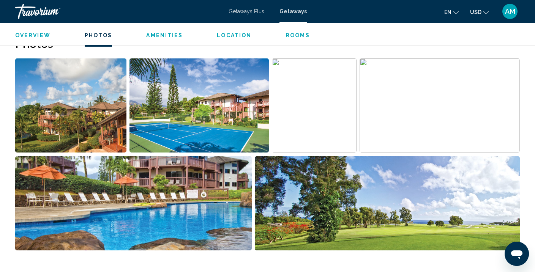
scroll to position [363, 0]
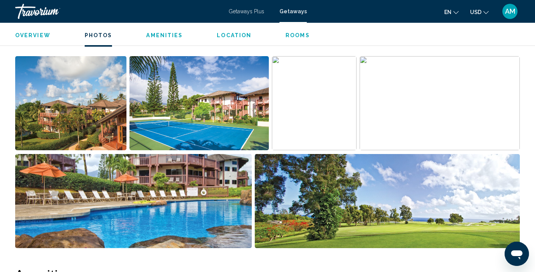
click at [78, 112] on img "Open full-screen image slider" at bounding box center [70, 103] width 111 height 94
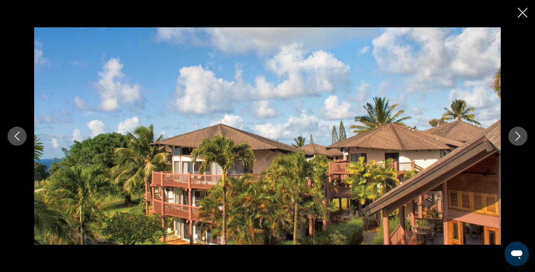
click at [518, 139] on icon "Next image" at bounding box center [517, 136] width 9 height 9
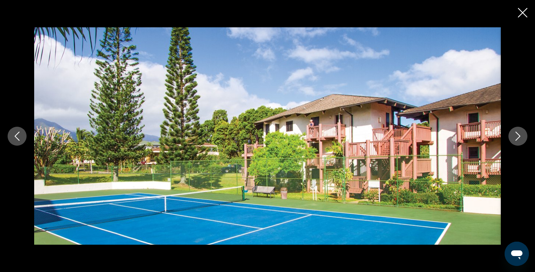
click at [518, 139] on icon "Next image" at bounding box center [517, 136] width 9 height 9
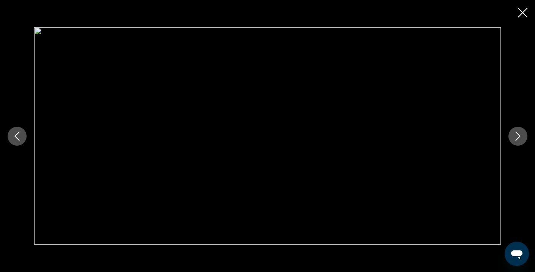
click at [518, 139] on icon "Next image" at bounding box center [517, 136] width 9 height 9
click at [23, 136] on button "Previous image" at bounding box center [17, 136] width 19 height 19
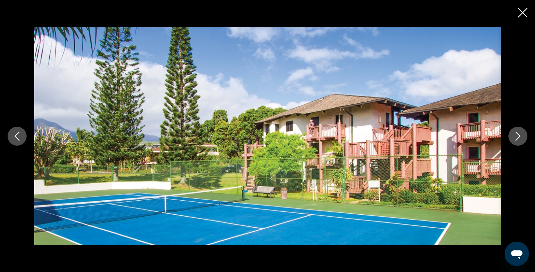
click at [523, 11] on icon "Close slideshow" at bounding box center [522, 12] width 9 height 9
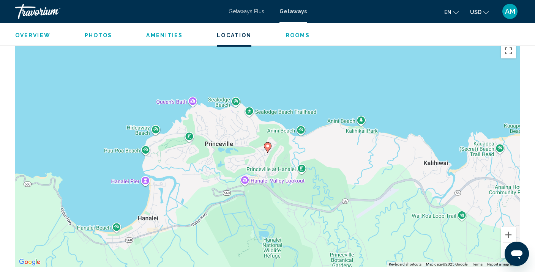
scroll to position [1037, 0]
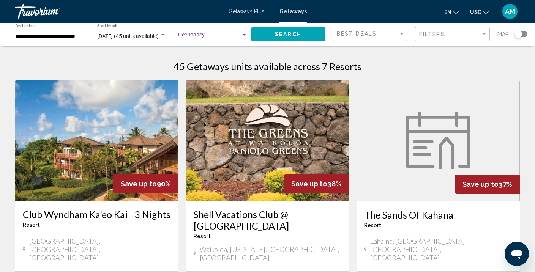
click at [200, 35] on span "Search widget" at bounding box center [209, 36] width 63 height 6
click at [109, 89] on div at bounding box center [267, 136] width 535 height 272
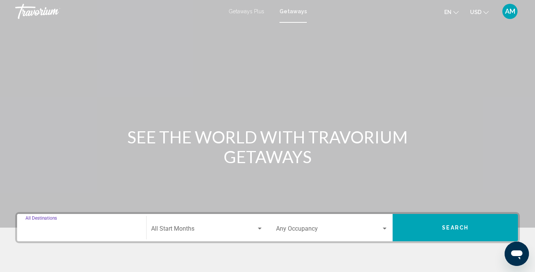
click at [58, 229] on input "Destination All Destinations" at bounding box center [81, 230] width 112 height 7
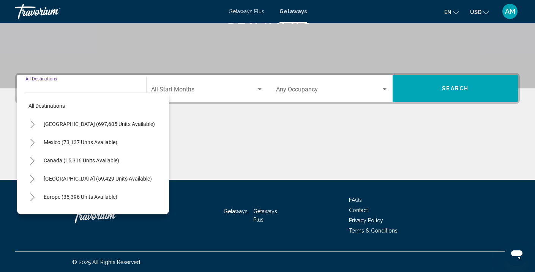
scroll to position [140, 0]
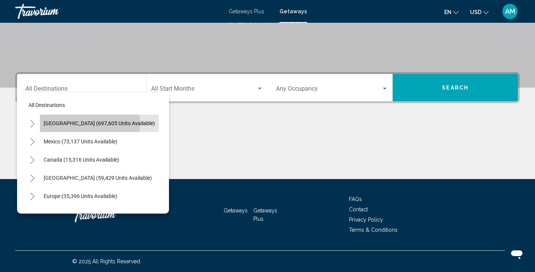
click at [88, 124] on span "[GEOGRAPHIC_DATA] (697,605 units available)" at bounding box center [99, 123] width 111 height 6
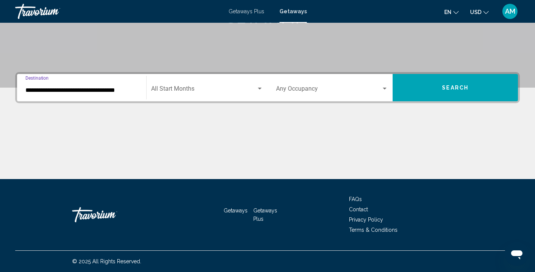
click at [91, 93] on input "**********" at bounding box center [81, 90] width 112 height 7
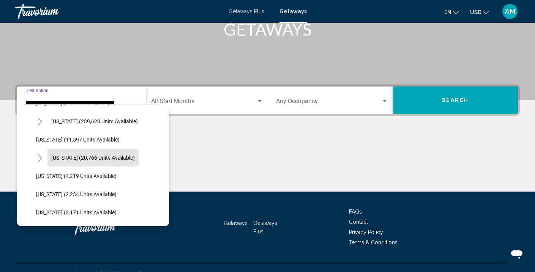
scroll to position [162, 0]
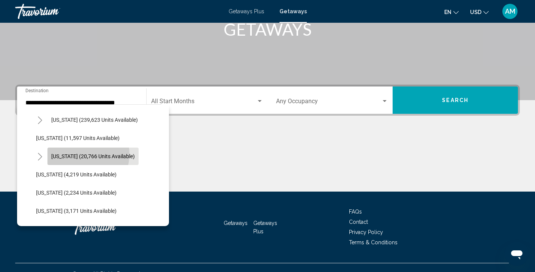
click at [82, 154] on span "[US_STATE] (20,766 units available)" at bounding box center [93, 156] width 84 height 6
type input "**********"
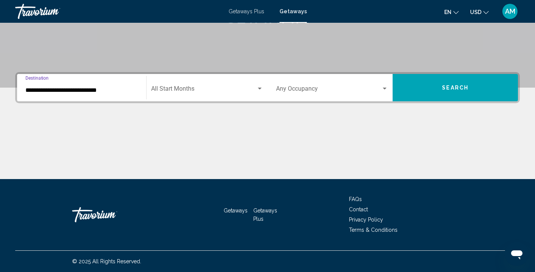
click at [216, 85] on div "Start Month All Start Months" at bounding box center [207, 88] width 112 height 24
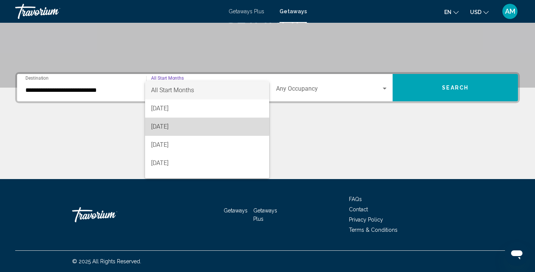
click at [184, 126] on span "[DATE]" at bounding box center [207, 127] width 112 height 18
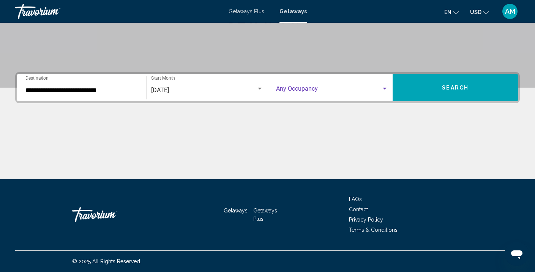
click at [344, 92] on span "Search widget" at bounding box center [329, 90] width 106 height 7
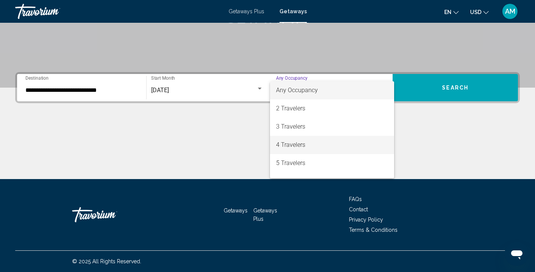
click at [302, 145] on span "4 Travelers" at bounding box center [332, 145] width 112 height 18
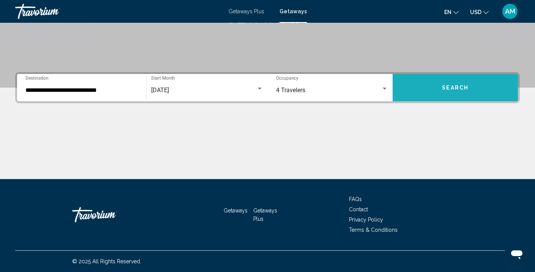
click at [432, 96] on button "Search" at bounding box center [455, 87] width 125 height 27
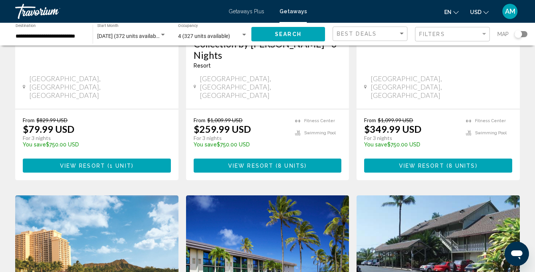
scroll to position [197, 0]
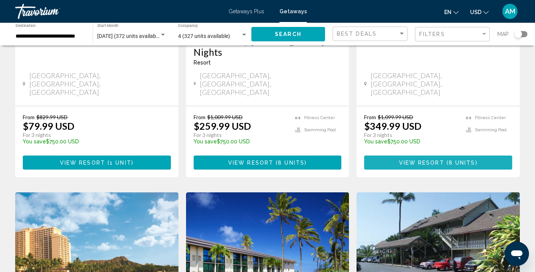
click at [456, 156] on button "View Resort ( 8 units )" at bounding box center [438, 163] width 148 height 14
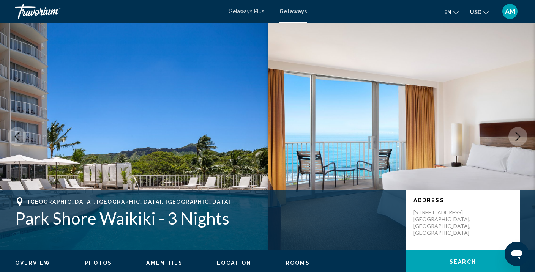
scroll to position [899, 0]
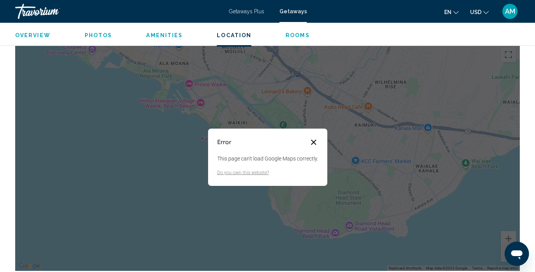
click at [313, 138] on button "Close dialog" at bounding box center [313, 142] width 9 height 9
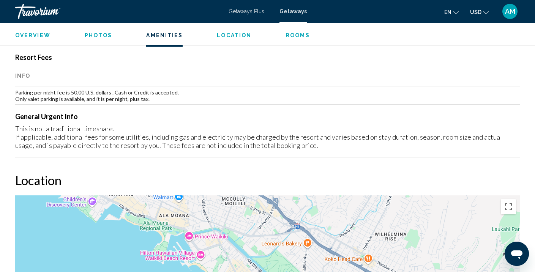
scroll to position [738, 0]
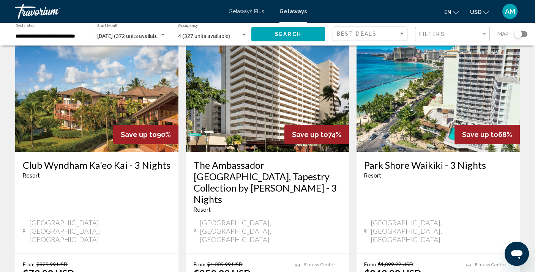
scroll to position [51, 0]
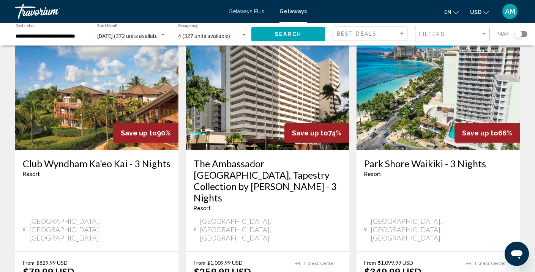
click at [256, 140] on img "Main content" at bounding box center [267, 89] width 163 height 121
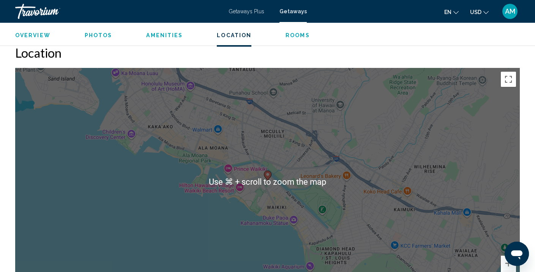
scroll to position [843, 0]
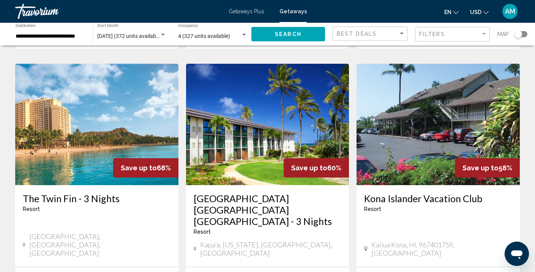
scroll to position [326, 0]
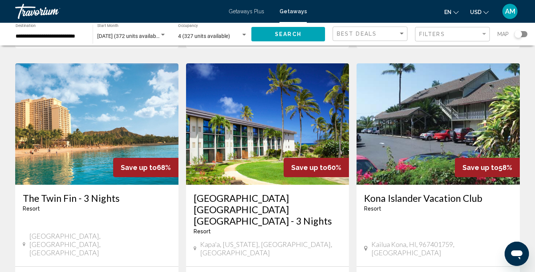
click at [78, 145] on img "Main content" at bounding box center [96, 123] width 163 height 121
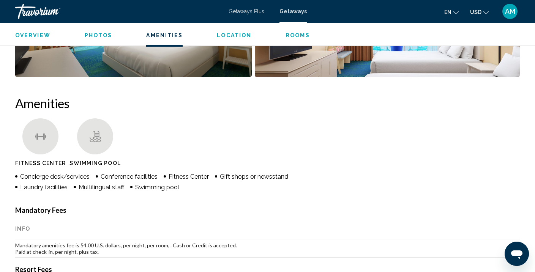
scroll to position [520, 0]
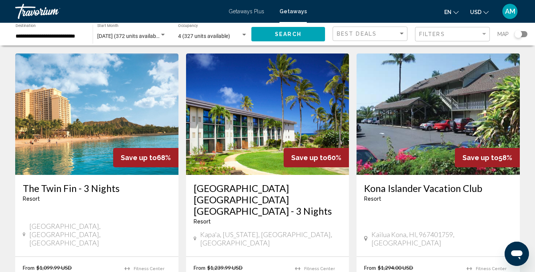
scroll to position [318, 0]
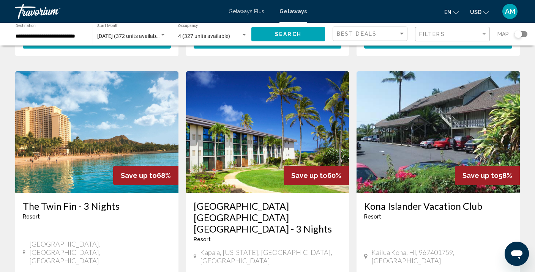
click at [240, 223] on div "Hilton Garden Inn Kauai Wailua Bay - 3 Nights Resort - This is an adults only r…" at bounding box center [267, 234] width 163 height 82
click at [259, 193] on div "Hilton Garden Inn Kauai Wailua Bay - 3 Nights Resort - This is an adults only r…" at bounding box center [267, 234] width 163 height 82
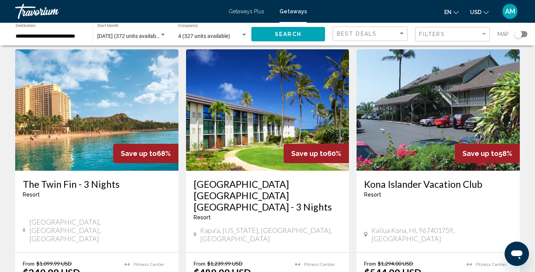
scroll to position [347, 0]
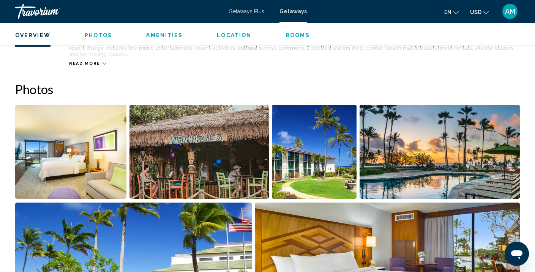
scroll to position [295, 0]
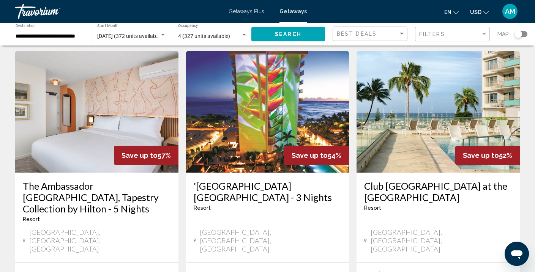
scroll to position [628, 0]
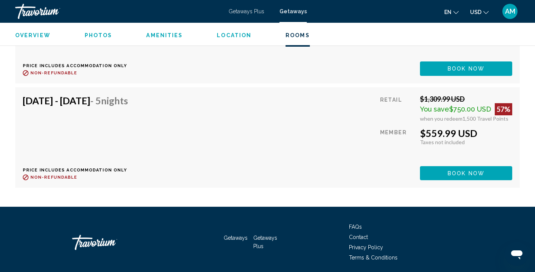
scroll to position [1576, 0]
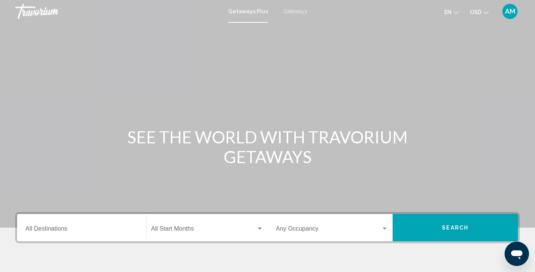
click at [285, 11] on span "Getaways" at bounding box center [295, 11] width 24 height 6
click at [69, 227] on input "Destination All Destinations" at bounding box center [81, 230] width 112 height 7
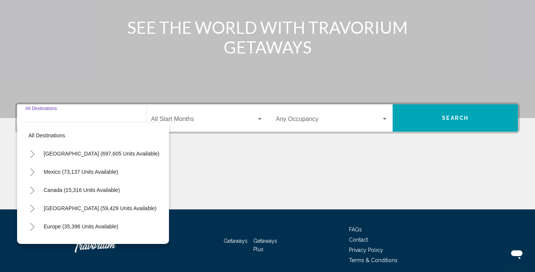
scroll to position [140, 0]
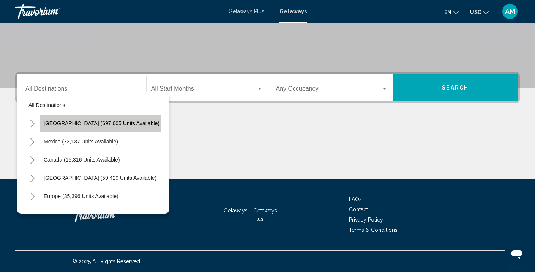
click at [107, 121] on span "[GEOGRAPHIC_DATA] (697,605 units available)" at bounding box center [102, 123] width 116 height 6
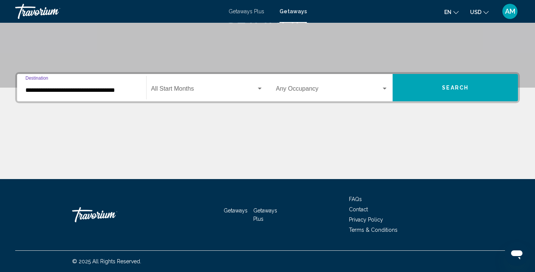
click at [104, 90] on input "**********" at bounding box center [81, 90] width 112 height 7
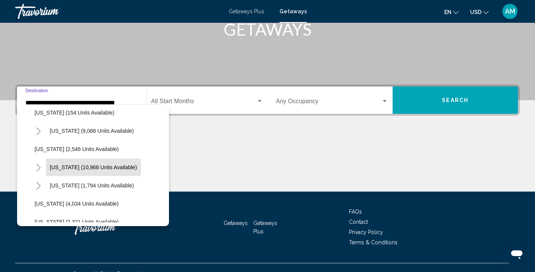
scroll to position [424, 2]
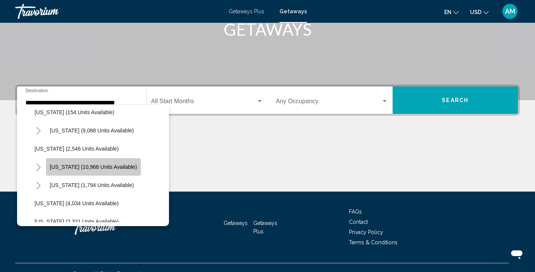
click at [94, 167] on span "[US_STATE] (10,966 units available)" at bounding box center [93, 167] width 87 height 6
type input "**********"
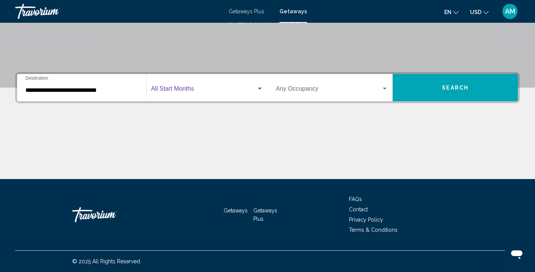
click at [240, 87] on span "Search widget" at bounding box center [203, 90] width 105 height 7
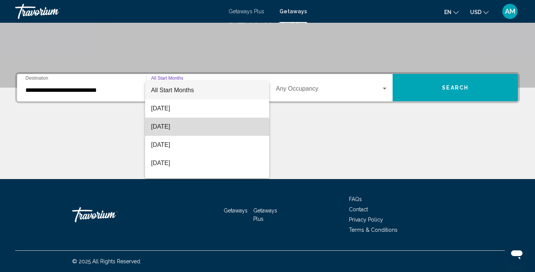
click at [202, 130] on span "[DATE]" at bounding box center [207, 127] width 112 height 18
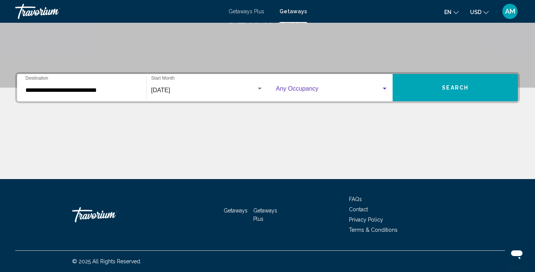
click at [384, 87] on div "Search widget" at bounding box center [384, 89] width 7 height 6
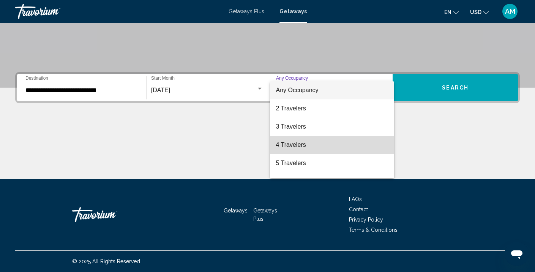
click at [290, 149] on span "4 Travelers" at bounding box center [332, 145] width 112 height 18
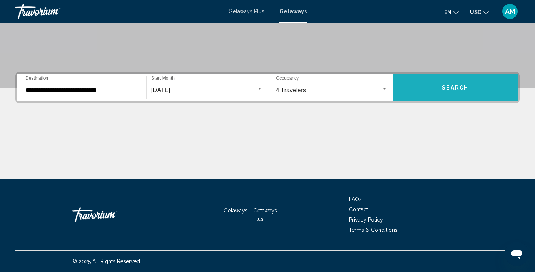
click at [460, 96] on button "Search" at bounding box center [455, 87] width 125 height 27
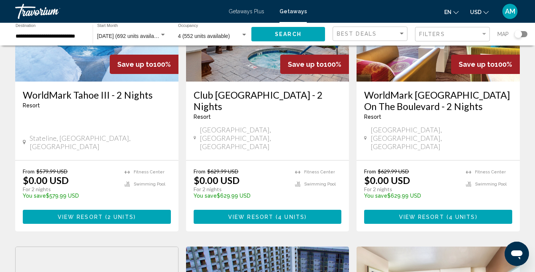
scroll to position [128, 0]
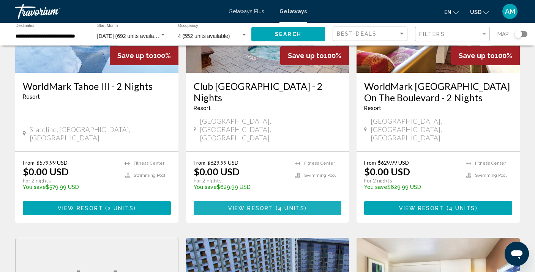
click at [252, 205] on span "View Resort" at bounding box center [250, 208] width 45 height 6
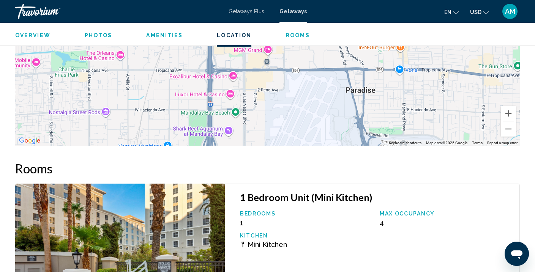
scroll to position [1239, 0]
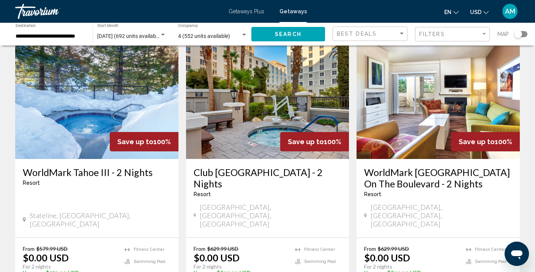
scroll to position [45, 0]
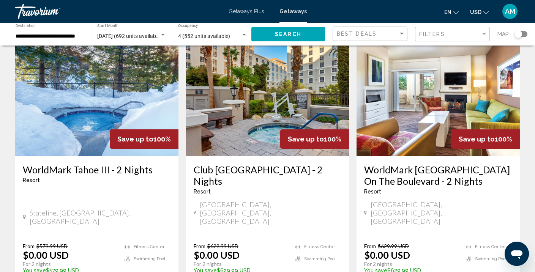
click at [419, 157] on div "[GEOGRAPHIC_DATA] On The Boulevard - 2 Nights Resort - This is an adults only r…" at bounding box center [437, 195] width 163 height 79
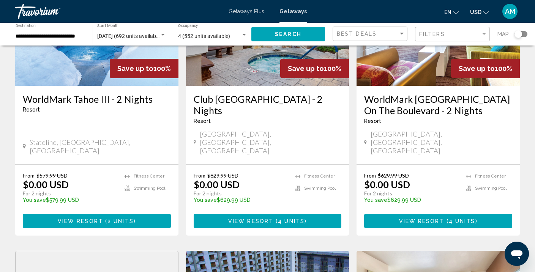
scroll to position [116, 0]
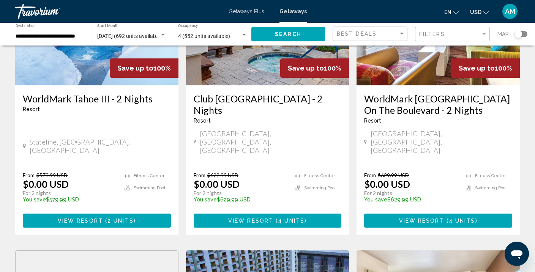
click at [421, 218] on span "View Resort" at bounding box center [421, 221] width 45 height 6
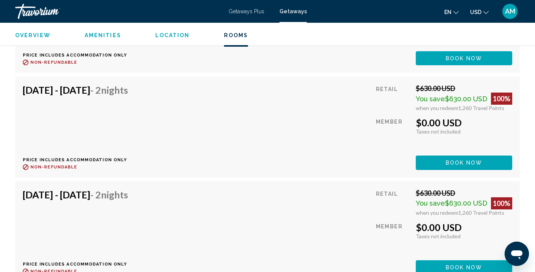
scroll to position [1292, 0]
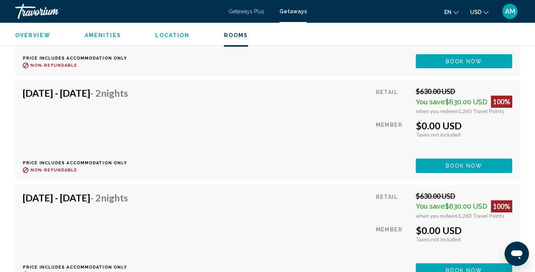
click at [421, 206] on span "You save" at bounding box center [430, 206] width 29 height 8
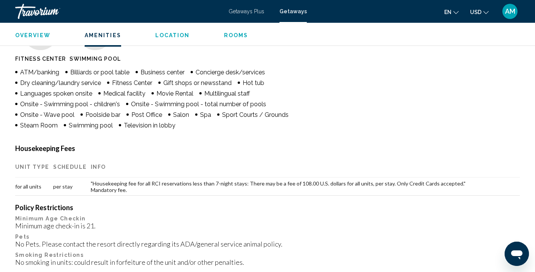
scroll to position [233, 0]
click at [38, 38] on button "Overview" at bounding box center [32, 35] width 35 height 7
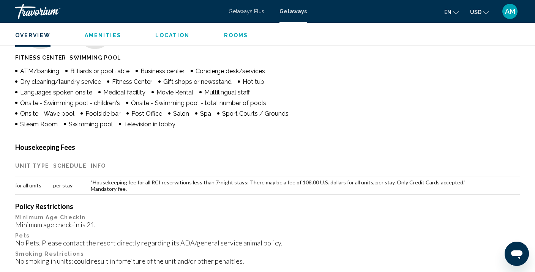
scroll to position [76, 0]
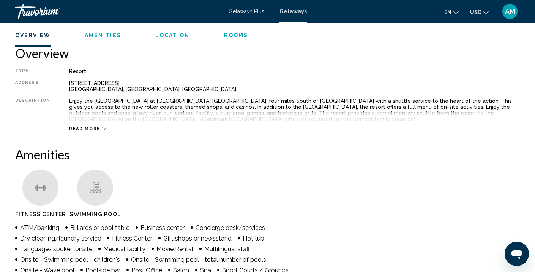
click at [89, 127] on span "Read more" at bounding box center [84, 128] width 31 height 5
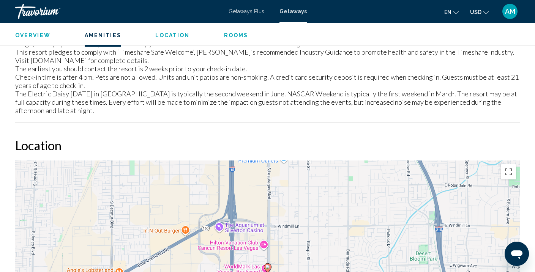
scroll to position [596, 0]
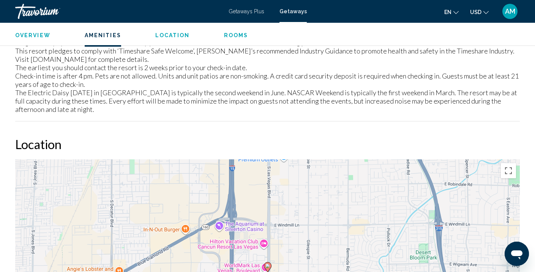
click at [274, 143] on h2 "Location" at bounding box center [267, 144] width 505 height 15
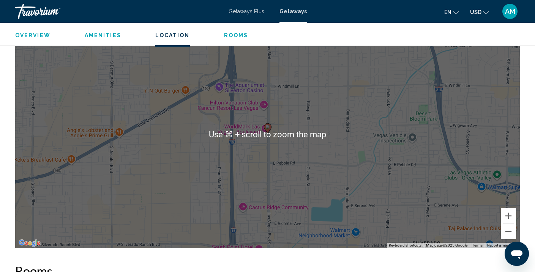
scroll to position [736, 0]
click at [145, 160] on div "To activate drag with keyboard, press Alt + Enter. Once in keyboard drag state,…" at bounding box center [267, 134] width 505 height 228
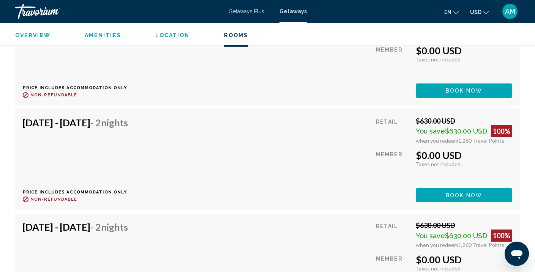
scroll to position [1369, 0]
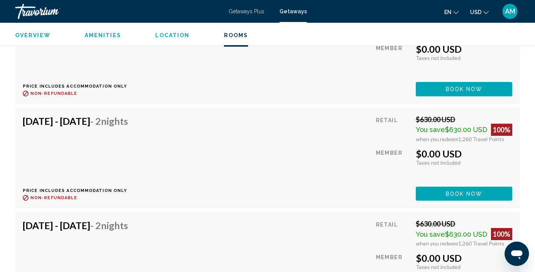
drag, startPoint x: 145, startPoint y: 160, endPoint x: 120, endPoint y: 166, distance: 25.0
click at [134, 161] on div "[DATE] - [DATE] - 2 Nights Price includes accommodation only Refundable until :…" at bounding box center [78, 157] width 111 height 85
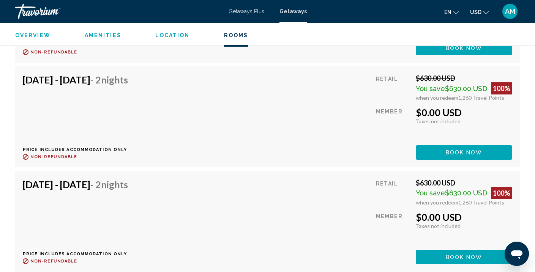
scroll to position [1306, 0]
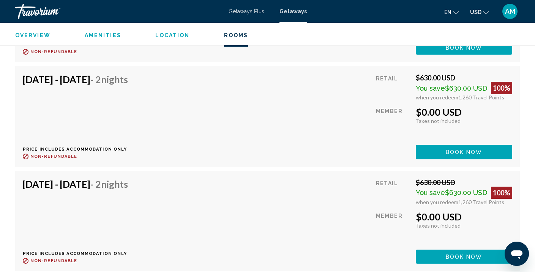
click at [245, 11] on span "Getaways Plus" at bounding box center [247, 11] width 36 height 6
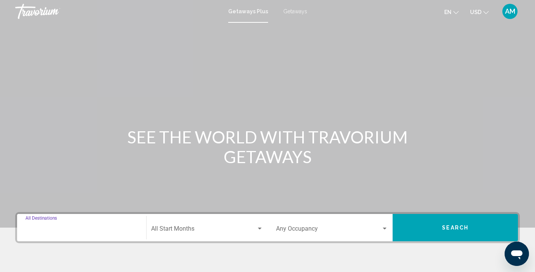
click at [63, 228] on input "Destination All Destinations" at bounding box center [81, 230] width 112 height 7
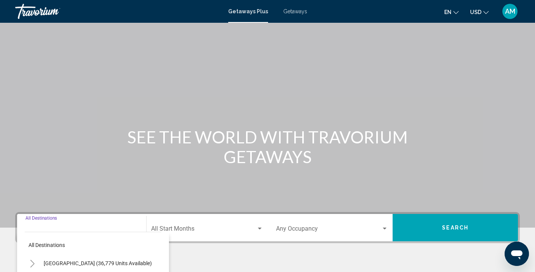
scroll to position [140, 0]
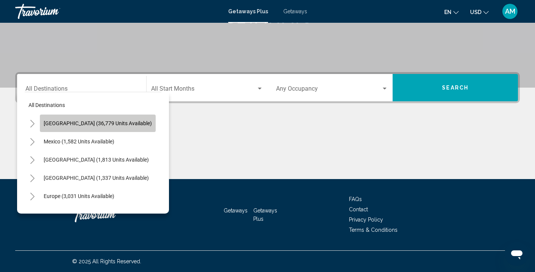
click at [101, 126] on button "[GEOGRAPHIC_DATA] (36,779 units available)" at bounding box center [98, 123] width 116 height 17
type input "**********"
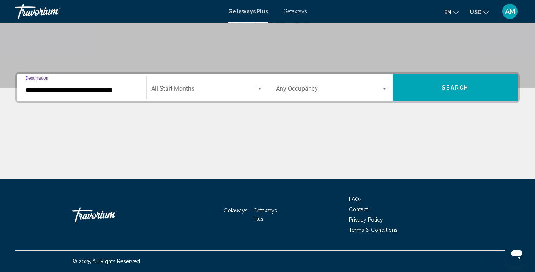
click at [208, 93] on span "Search widget" at bounding box center [203, 90] width 105 height 7
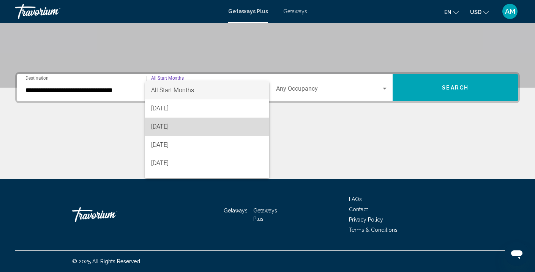
click at [188, 125] on span "[DATE]" at bounding box center [207, 127] width 112 height 18
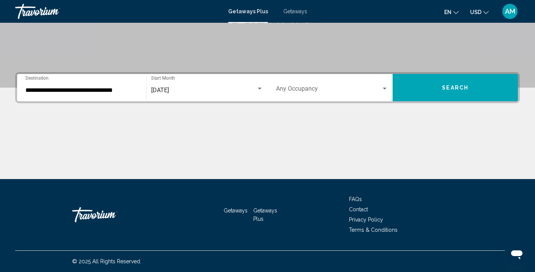
click at [326, 85] on div "Occupancy Any Occupancy" at bounding box center [332, 88] width 112 height 24
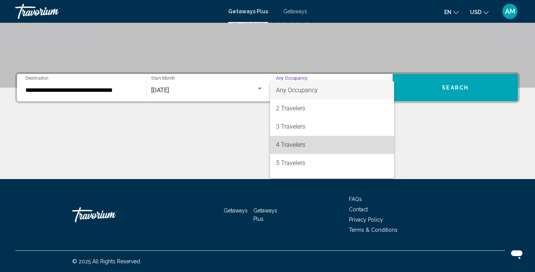
click at [293, 147] on span "4 Travelers" at bounding box center [332, 145] width 112 height 18
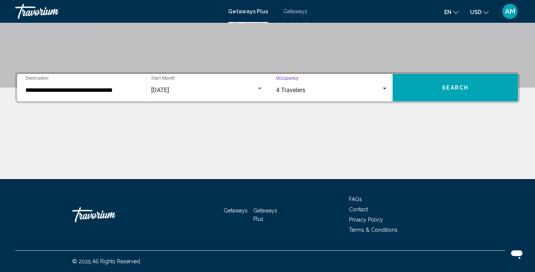
click at [483, 93] on button "Search" at bounding box center [455, 87] width 125 height 27
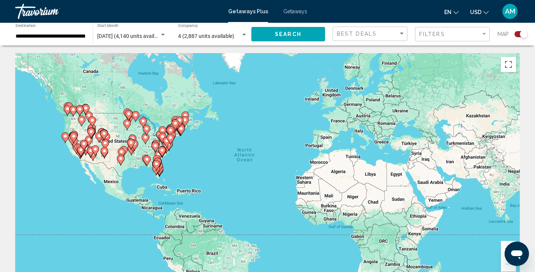
click at [65, 34] on input "**********" at bounding box center [50, 36] width 69 height 6
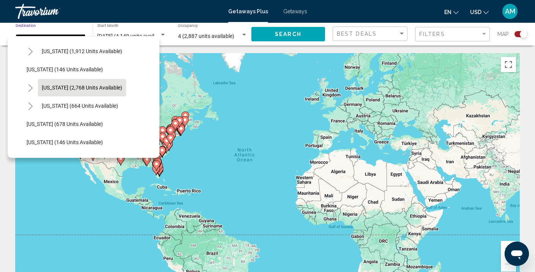
scroll to position [377, 0]
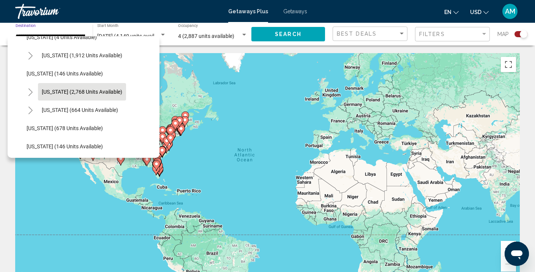
click at [77, 91] on span "[US_STATE] (2,768 units available)" at bounding box center [82, 92] width 80 height 6
type input "**********"
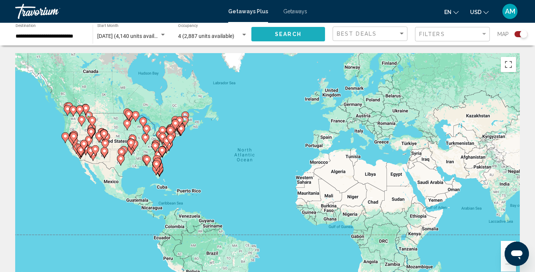
click at [282, 38] on span "Search" at bounding box center [288, 35] width 27 height 6
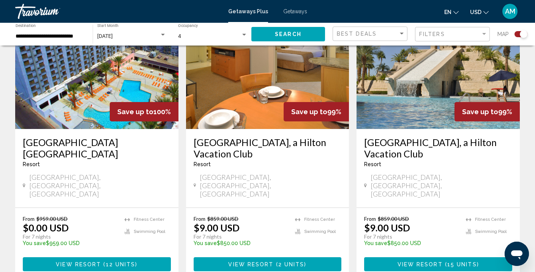
scroll to position [310, 0]
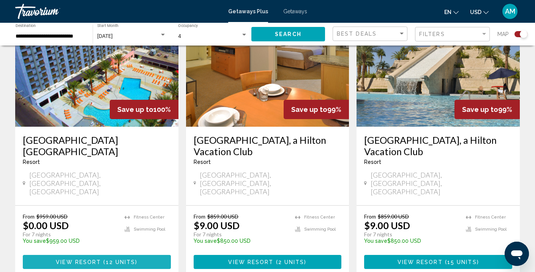
click at [114, 259] on span "12 units" at bounding box center [121, 262] width 30 height 6
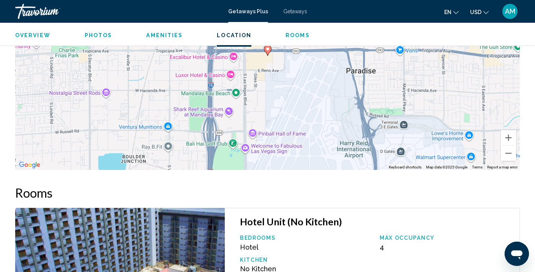
scroll to position [955, 0]
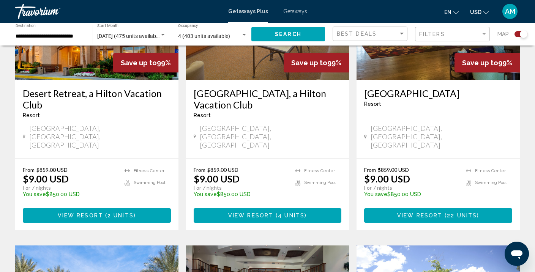
scroll to position [643, 0]
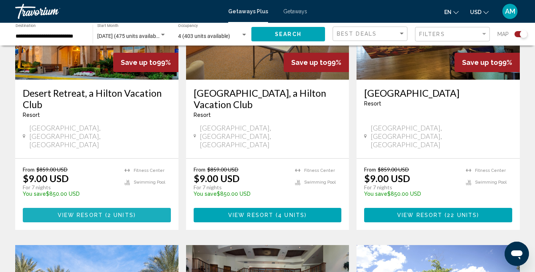
click at [117, 213] on span "2 units" at bounding box center [120, 216] width 26 height 6
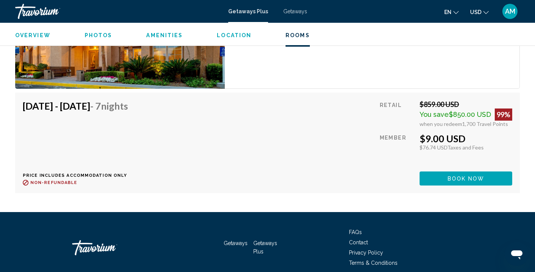
scroll to position [1272, 0]
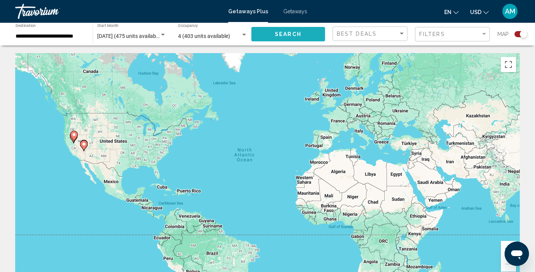
click at [293, 33] on span "Search" at bounding box center [288, 35] width 27 height 6
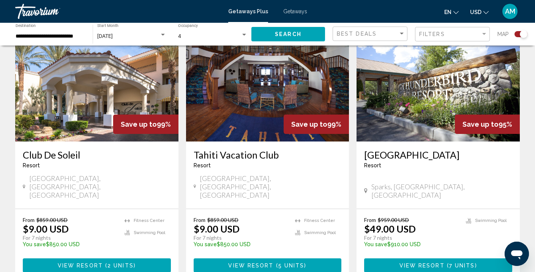
scroll to position [869, 0]
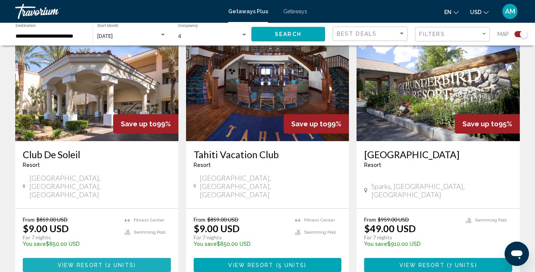
click at [109, 262] on span "2 units" at bounding box center [120, 265] width 26 height 6
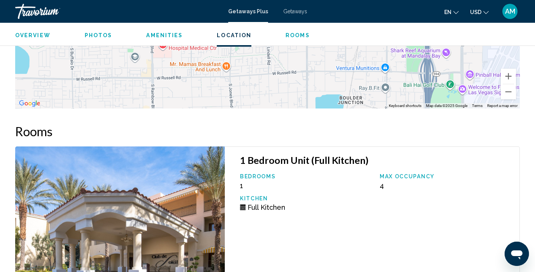
scroll to position [1241, 0]
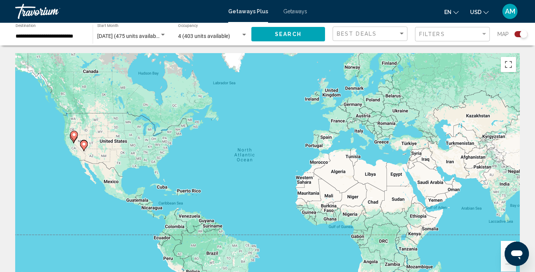
click at [276, 36] on span "Search" at bounding box center [288, 35] width 27 height 6
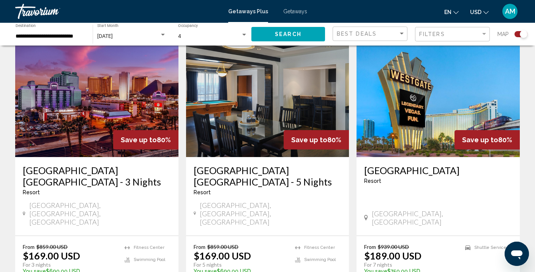
scroll to position [1133, 0]
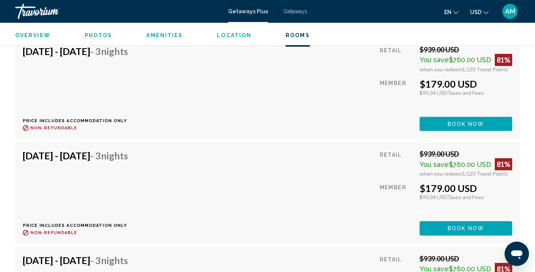
scroll to position [1426, 0]
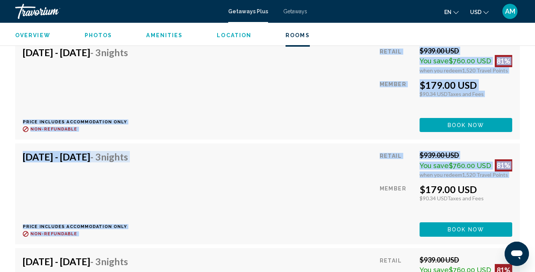
drag, startPoint x: 307, startPoint y: 186, endPoint x: 274, endPoint y: 104, distance: 87.7
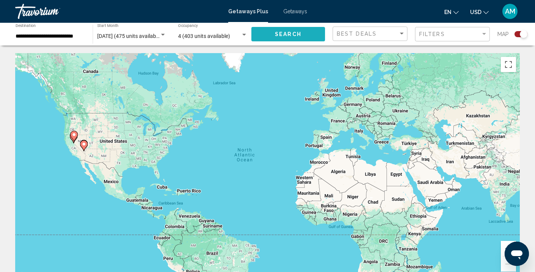
click at [303, 35] on button "Search" at bounding box center [288, 34] width 74 height 14
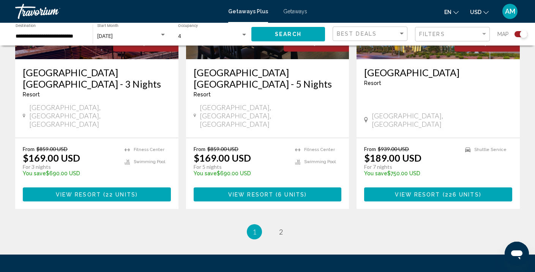
scroll to position [1225, 0]
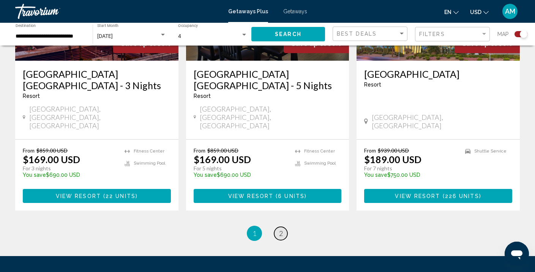
click at [280, 229] on span "2" at bounding box center [281, 233] width 4 height 8
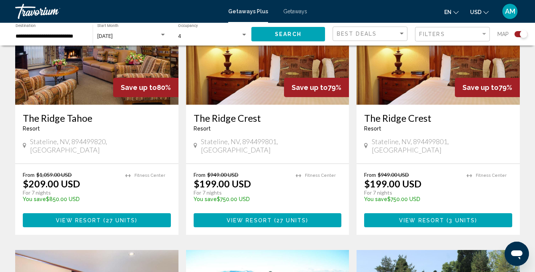
scroll to position [356, 0]
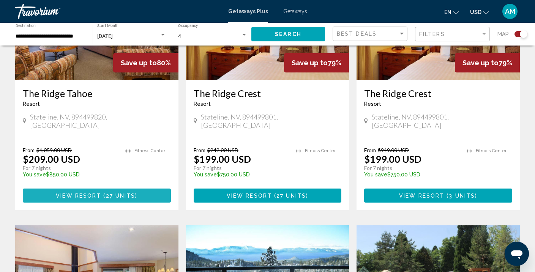
click at [93, 193] on span "View Resort" at bounding box center [78, 196] width 45 height 6
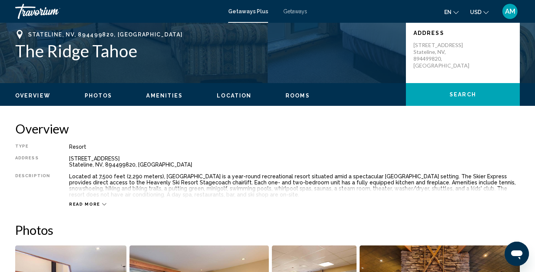
scroll to position [167, 0]
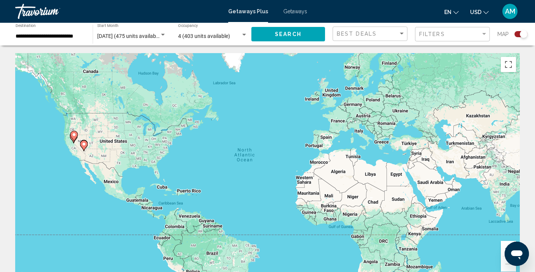
click at [167, 35] on div "[DATE] (475 units available) Start Month All Start Months" at bounding box center [131, 34] width 77 height 21
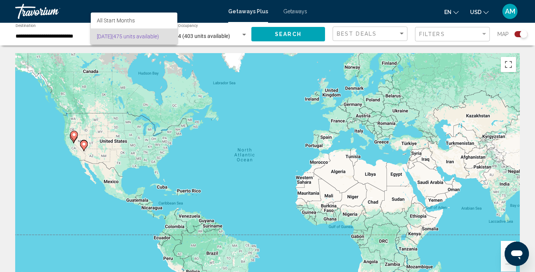
click at [126, 87] on div at bounding box center [267, 136] width 535 height 272
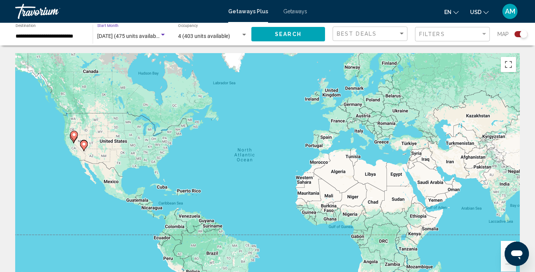
click at [111, 36] on span "[DATE] (475 units available)" at bounding box center [129, 36] width 65 height 6
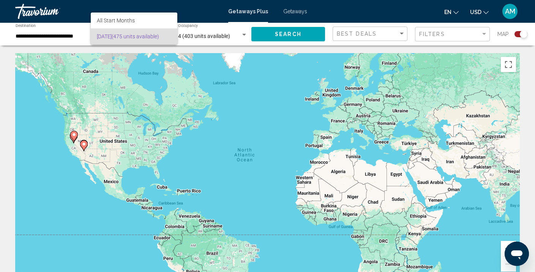
click at [106, 69] on div at bounding box center [267, 136] width 535 height 272
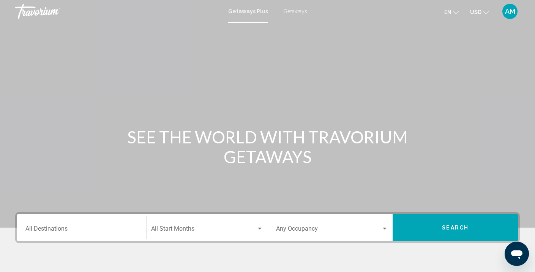
click at [71, 229] on input "Destination All Destinations" at bounding box center [81, 230] width 112 height 7
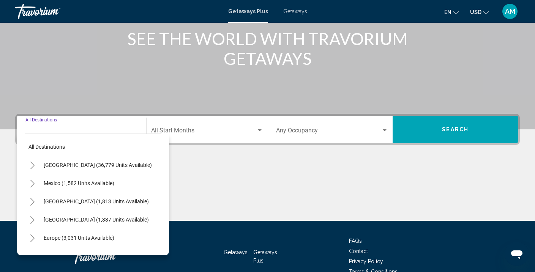
scroll to position [140, 0]
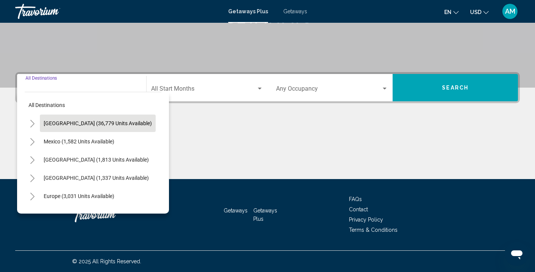
click at [87, 125] on span "[GEOGRAPHIC_DATA] (36,779 units available)" at bounding box center [98, 123] width 108 height 6
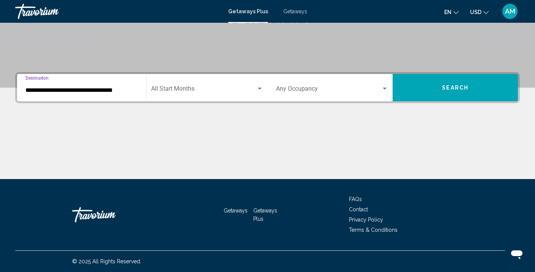
click at [118, 91] on input "**********" at bounding box center [81, 90] width 112 height 7
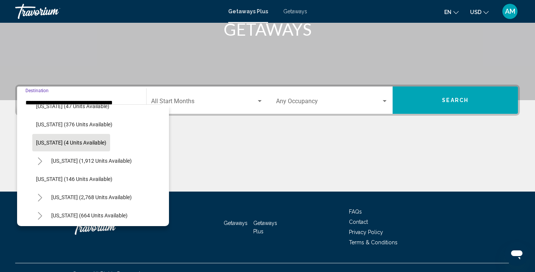
scroll to position [351, 0]
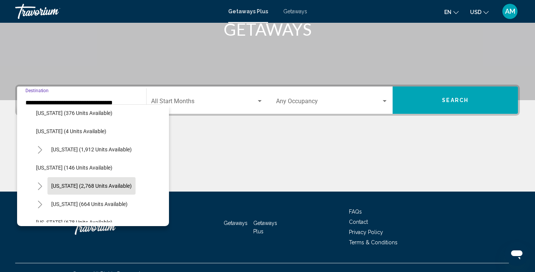
click at [90, 183] on span "[US_STATE] (2,768 units available)" at bounding box center [91, 186] width 80 height 6
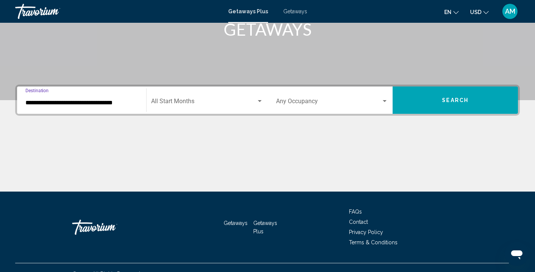
type input "**********"
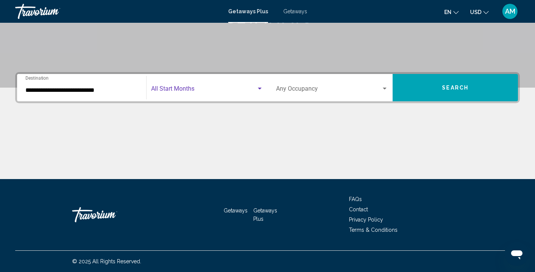
click at [197, 91] on span "Search widget" at bounding box center [203, 90] width 105 height 7
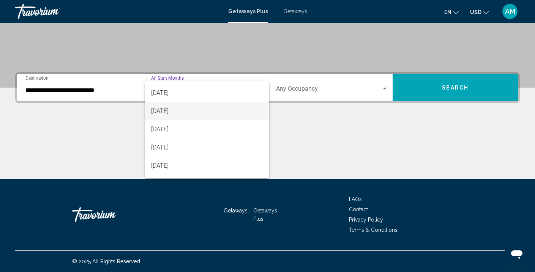
scroll to position [34, 0]
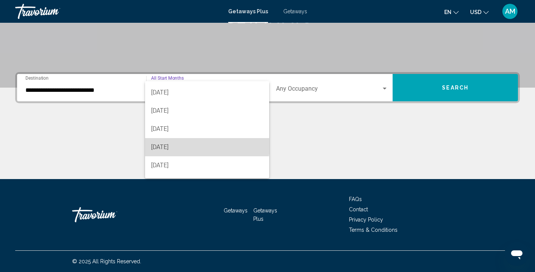
click at [179, 145] on span "[DATE]" at bounding box center [207, 147] width 112 height 18
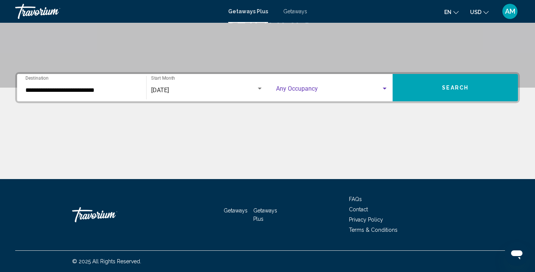
click at [303, 89] on span "Search widget" at bounding box center [329, 90] width 106 height 7
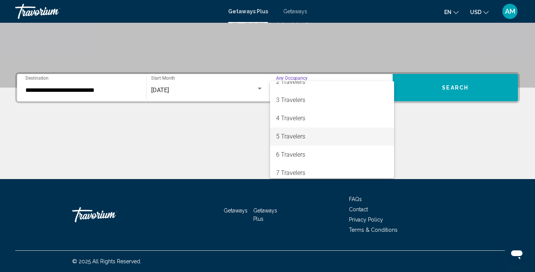
scroll to position [27, 0]
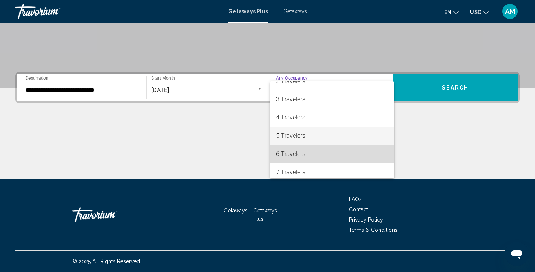
click at [295, 155] on span "6 Travelers" at bounding box center [332, 154] width 112 height 18
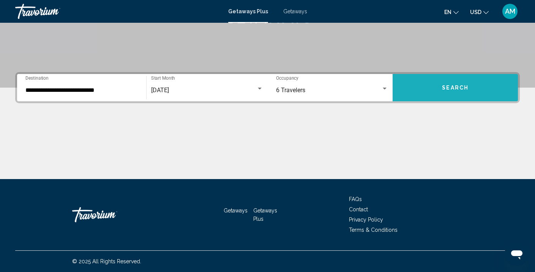
click at [434, 87] on button "Search" at bounding box center [455, 87] width 125 height 27
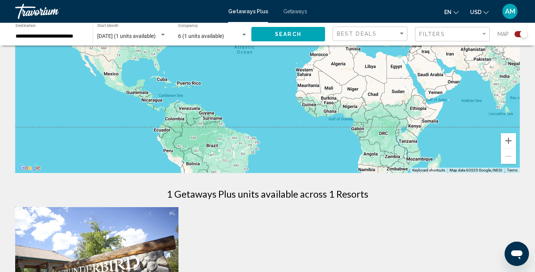
scroll to position [106, 0]
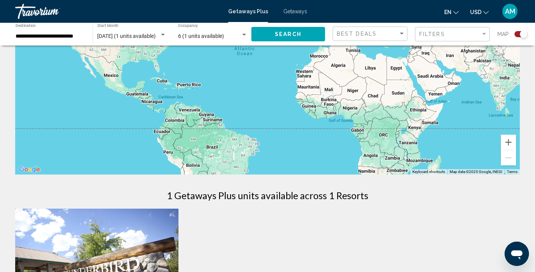
click at [152, 32] on div "[DATE] (1 units available) Start Month All Start Months" at bounding box center [131, 34] width 69 height 21
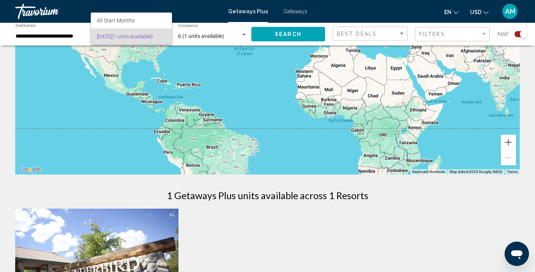
click at [119, 63] on div at bounding box center [267, 136] width 535 height 272
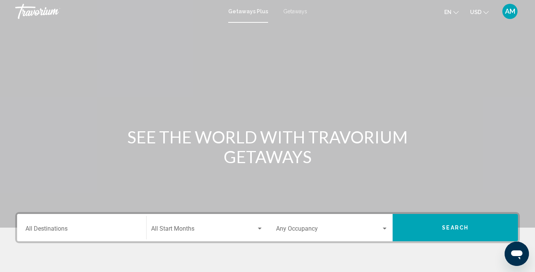
click at [46, 230] on input "Destination All Destinations" at bounding box center [81, 230] width 112 height 7
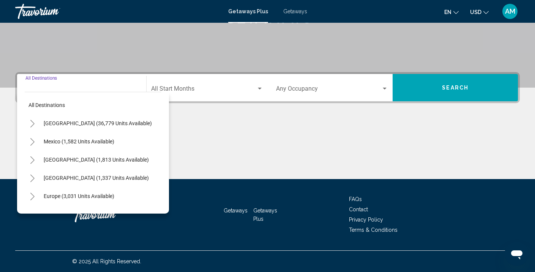
scroll to position [140, 0]
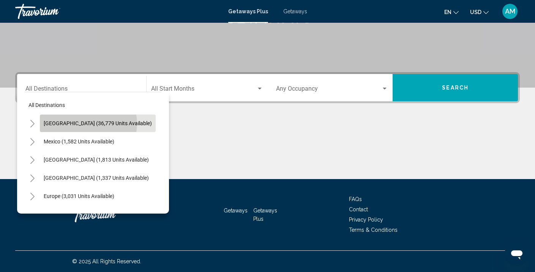
click at [87, 124] on span "[GEOGRAPHIC_DATA] (36,779 units available)" at bounding box center [98, 123] width 108 height 6
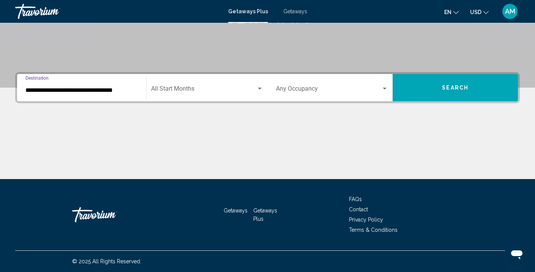
click at [85, 90] on input "**********" at bounding box center [81, 90] width 112 height 7
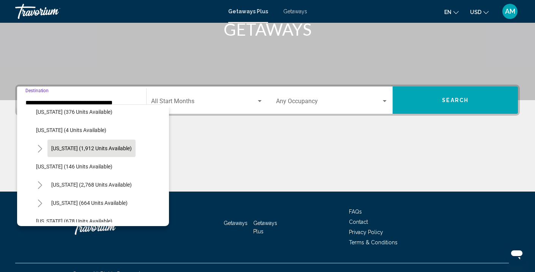
scroll to position [358, 0]
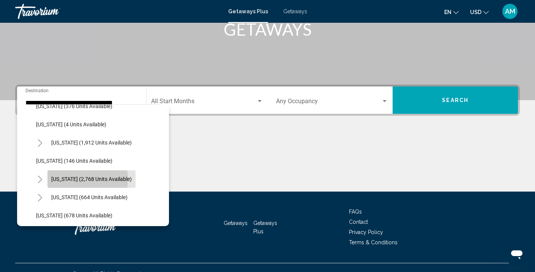
click at [75, 180] on span "[US_STATE] (2,768 units available)" at bounding box center [91, 179] width 80 height 6
type input "**********"
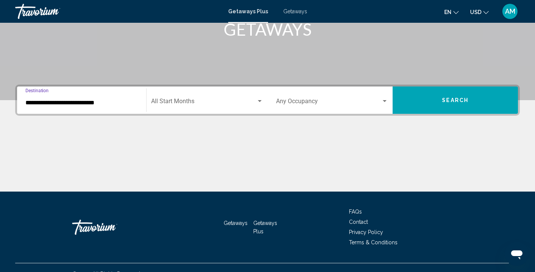
scroll to position [140, 0]
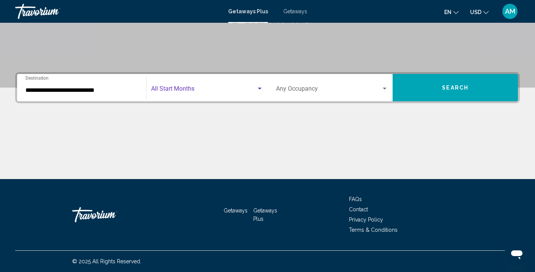
click at [175, 90] on span "Search widget" at bounding box center [203, 90] width 105 height 7
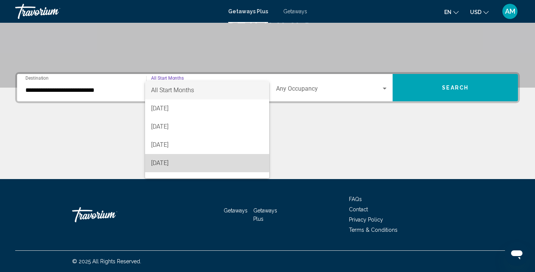
click at [179, 162] on span "[DATE]" at bounding box center [207, 163] width 112 height 18
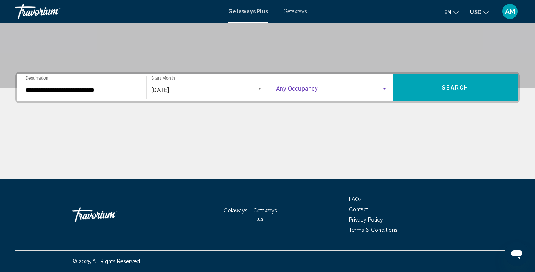
click at [312, 90] on span "Search widget" at bounding box center [329, 90] width 106 height 7
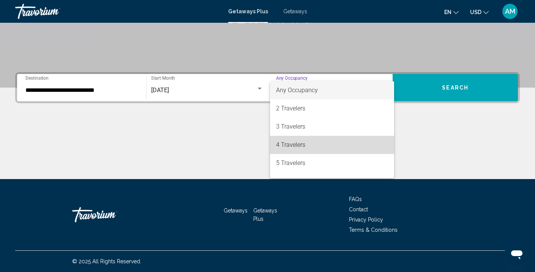
click at [287, 146] on span "4 Travelers" at bounding box center [332, 145] width 112 height 18
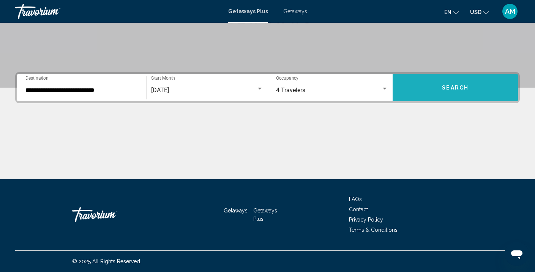
click at [454, 84] on button "Search" at bounding box center [455, 87] width 125 height 27
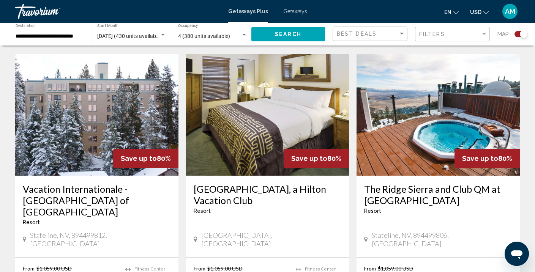
scroll to position [1110, 0]
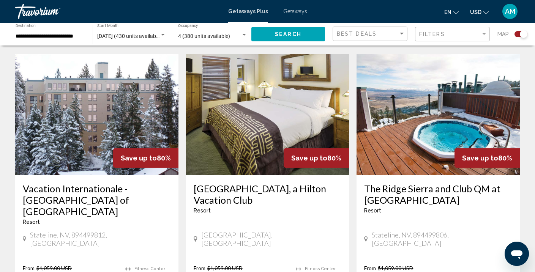
click at [376, 183] on h3 "The Ridge Sierra and Club QM at [GEOGRAPHIC_DATA]" at bounding box center [438, 194] width 148 height 23
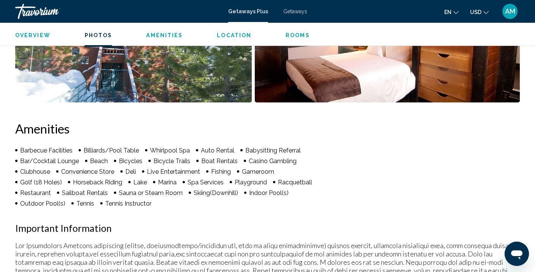
scroll to position [459, 0]
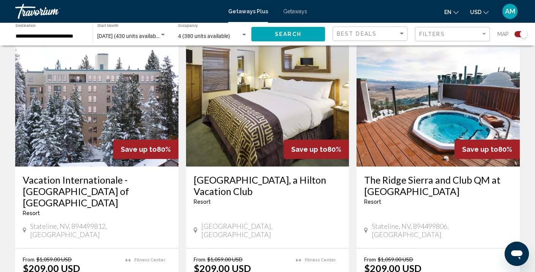
scroll to position [1123, 0]
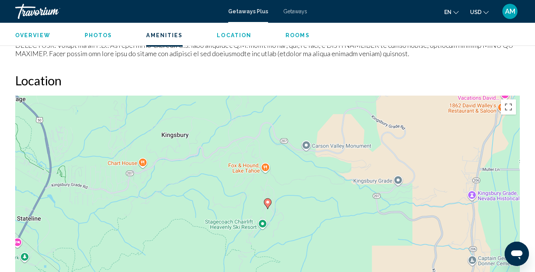
scroll to position [911, 0]
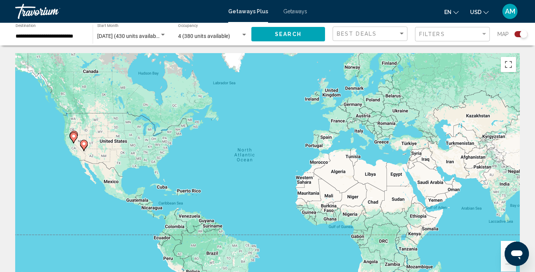
click at [227, 105] on div "To activate drag with keyboard, press Alt + Enter. Once in keyboard drag state,…" at bounding box center [267, 167] width 505 height 228
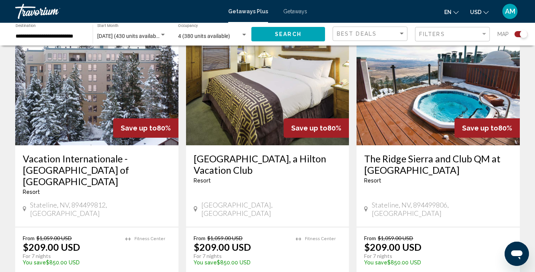
scroll to position [1145, 0]
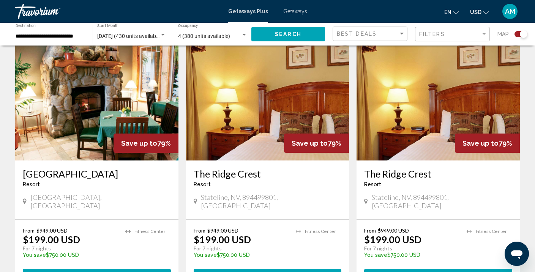
scroll to position [546, 0]
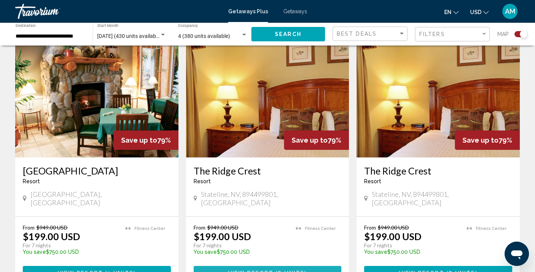
click at [273, 271] on span "View Resort" at bounding box center [250, 274] width 45 height 6
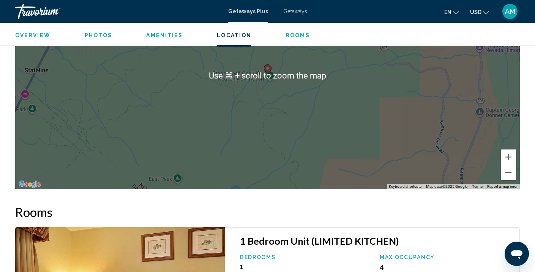
scroll to position [969, 0]
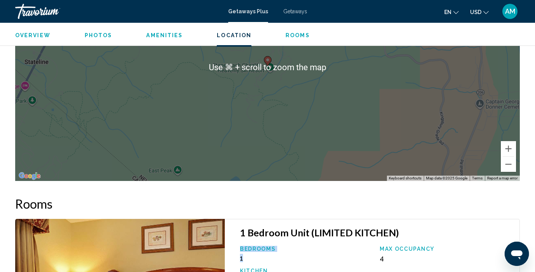
drag, startPoint x: 273, startPoint y: 257, endPoint x: 273, endPoint y: 236, distance: 20.9
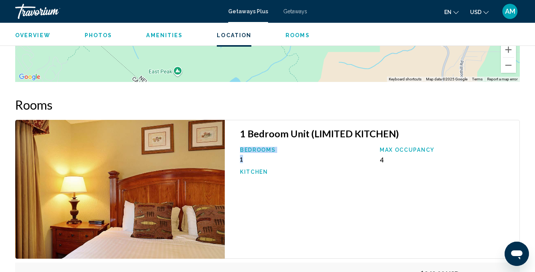
scroll to position [1031, 0]
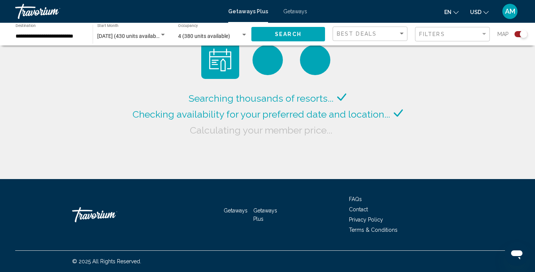
click at [130, 35] on span "[DATE] (430 units available)" at bounding box center [129, 36] width 65 height 6
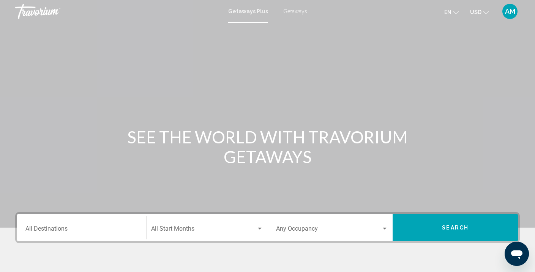
click at [72, 231] on input "Destination All Destinations" at bounding box center [81, 230] width 112 height 7
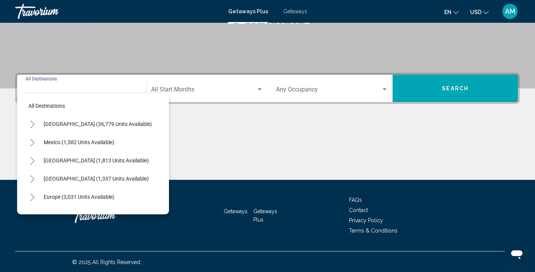
scroll to position [140, 0]
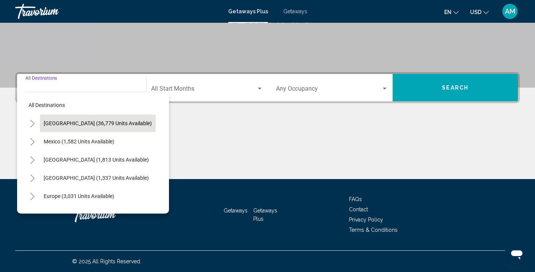
click at [68, 129] on button "[GEOGRAPHIC_DATA] (36,779 units available)" at bounding box center [98, 123] width 116 height 17
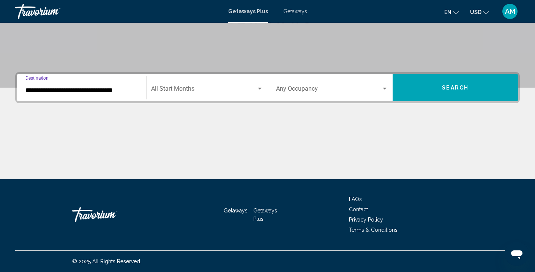
click at [72, 87] on input "**********" at bounding box center [81, 90] width 112 height 7
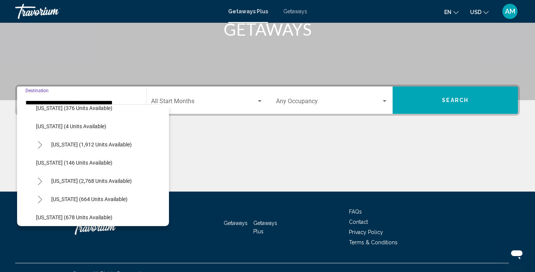
scroll to position [363, 0]
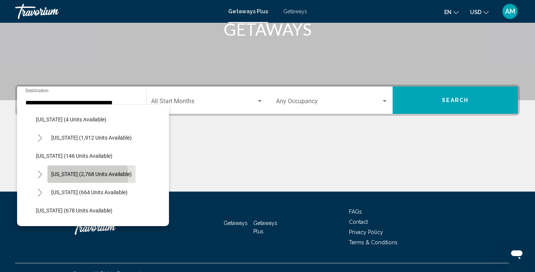
click at [87, 176] on span "[US_STATE] (2,768 units available)" at bounding box center [91, 174] width 80 height 6
type input "**********"
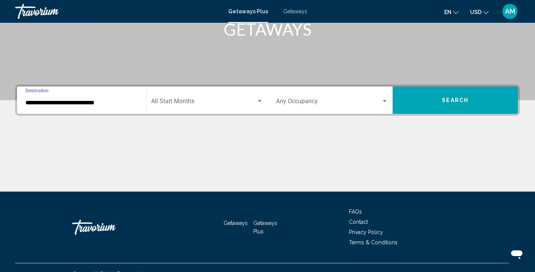
scroll to position [140, 0]
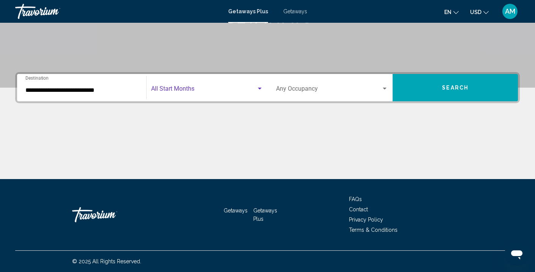
click at [182, 90] on span "Search widget" at bounding box center [203, 90] width 105 height 7
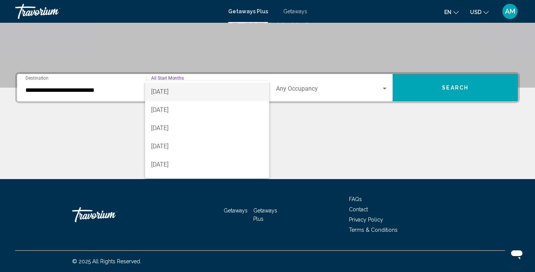
scroll to position [55, 0]
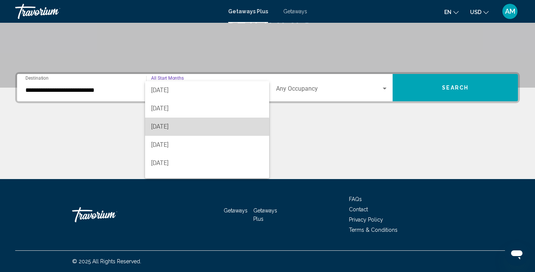
click at [176, 128] on span "[DATE]" at bounding box center [207, 127] width 112 height 18
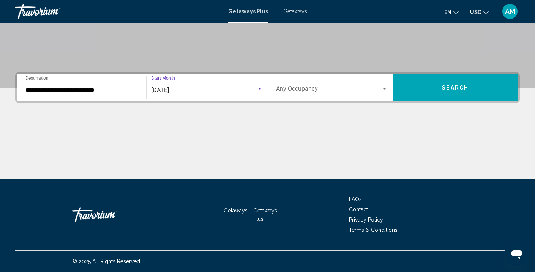
click at [313, 88] on span "Search widget" at bounding box center [329, 90] width 106 height 7
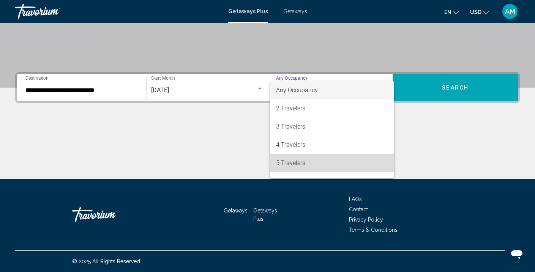
click at [301, 170] on span "5 Travelers" at bounding box center [332, 163] width 112 height 18
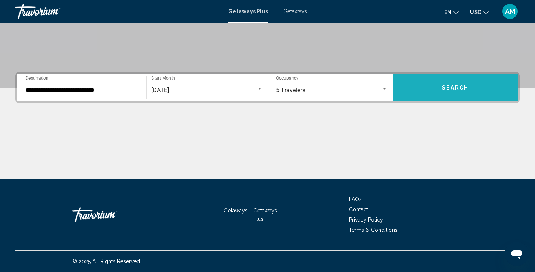
click at [423, 88] on button "Search" at bounding box center [455, 87] width 125 height 27
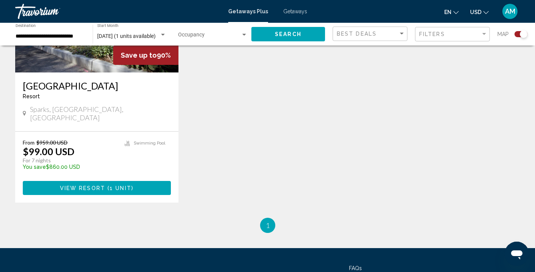
scroll to position [364, 0]
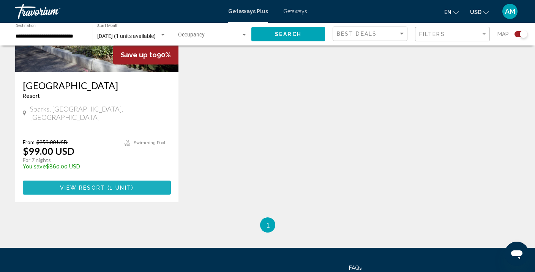
click at [154, 181] on button "View Resort ( 1 unit )" at bounding box center [97, 188] width 148 height 14
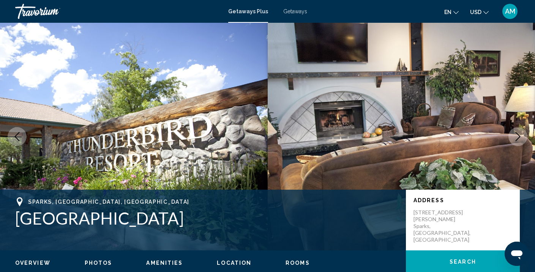
click at [154, 179] on img "Main content" at bounding box center [134, 137] width 268 height 228
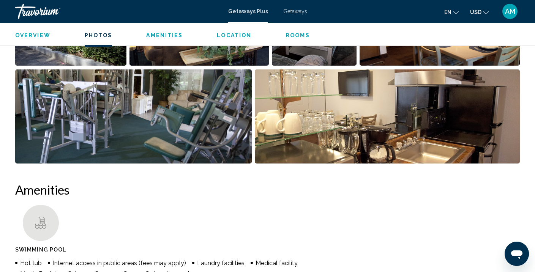
scroll to position [437, 0]
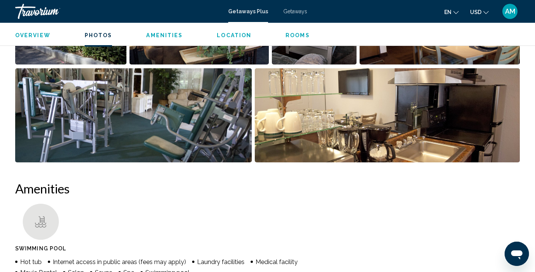
click at [295, 17] on div "Getaways Plus Getaways en English Español Français Italiano Português русский U…" at bounding box center [267, 11] width 535 height 16
click at [295, 11] on span "Getaways" at bounding box center [295, 11] width 24 height 6
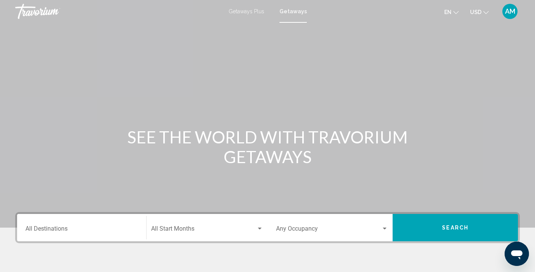
click at [69, 233] on input "Destination All Destinations" at bounding box center [81, 230] width 112 height 7
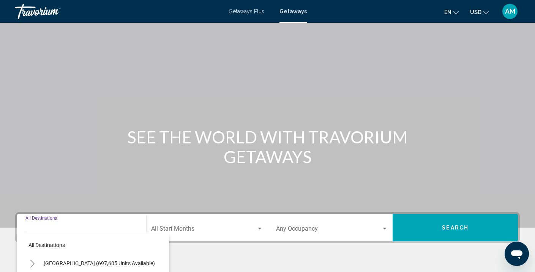
scroll to position [140, 0]
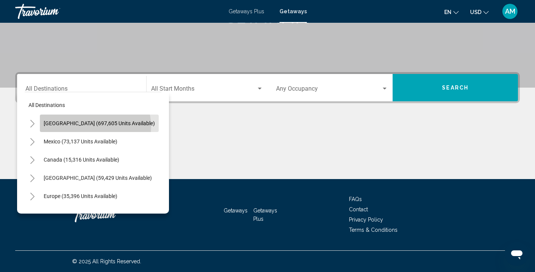
click at [95, 126] on button "[GEOGRAPHIC_DATA] (697,605 units available)" at bounding box center [99, 123] width 119 height 17
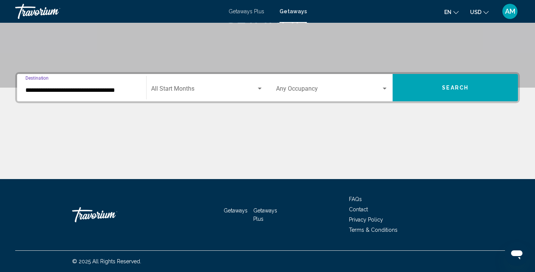
click at [101, 93] on input "**********" at bounding box center [81, 90] width 112 height 7
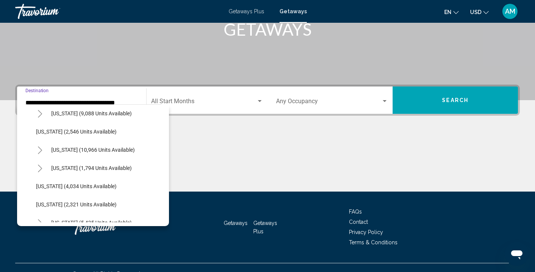
scroll to position [442, 0]
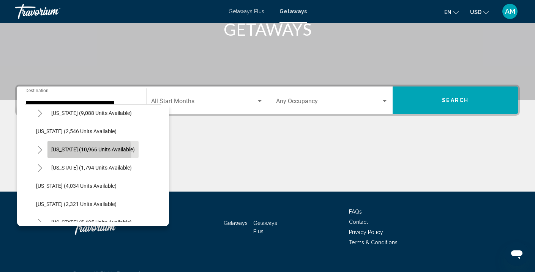
click at [74, 152] on span "[US_STATE] (10,966 units available)" at bounding box center [93, 150] width 84 height 6
type input "**********"
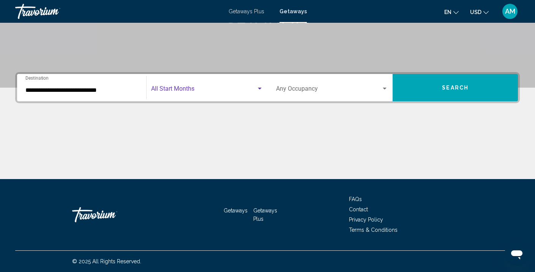
click at [199, 87] on span "Search widget" at bounding box center [203, 90] width 105 height 7
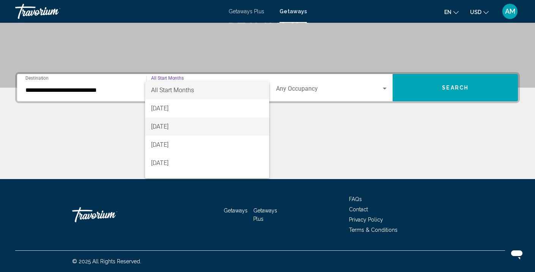
click at [184, 126] on span "[DATE]" at bounding box center [207, 127] width 112 height 18
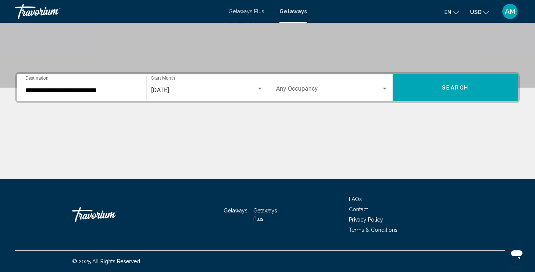
click at [353, 84] on div "Occupancy Any Occupancy" at bounding box center [332, 88] width 112 height 24
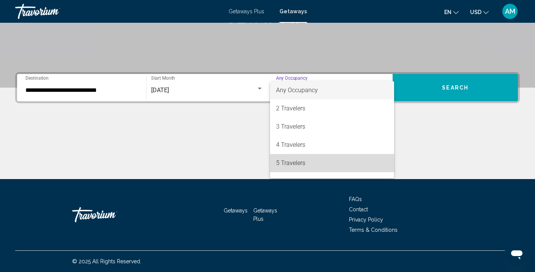
click at [300, 159] on span "5 Travelers" at bounding box center [332, 163] width 112 height 18
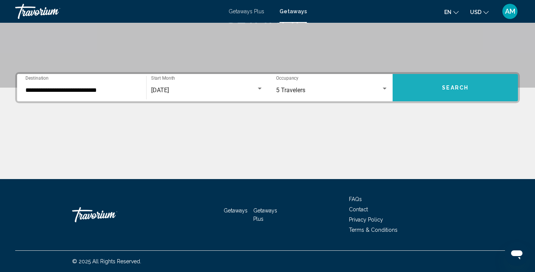
click at [430, 82] on button "Search" at bounding box center [455, 87] width 125 height 27
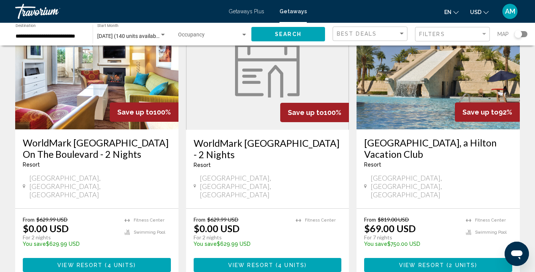
scroll to position [69, 0]
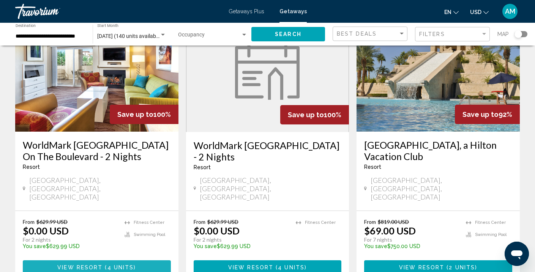
click at [118, 264] on span "View Resort ( 4 units )" at bounding box center [96, 267] width 79 height 6
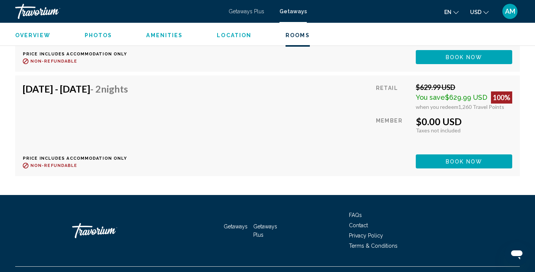
scroll to position [1616, 0]
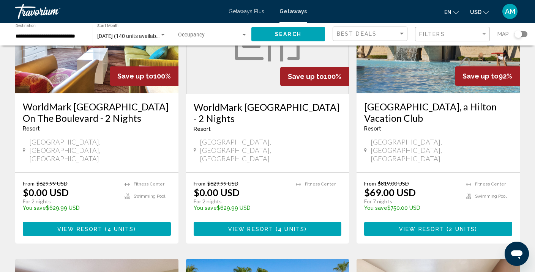
scroll to position [108, 0]
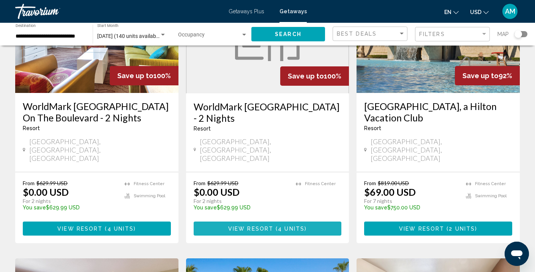
click at [255, 226] on span "View Resort" at bounding box center [250, 229] width 45 height 6
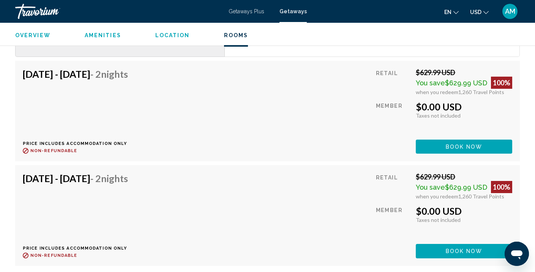
scroll to position [1020, 0]
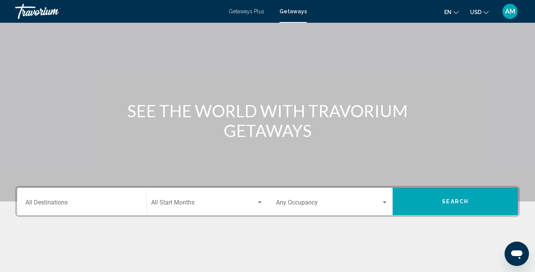
scroll to position [25, 0]
click at [82, 208] on div "Destination All Destinations" at bounding box center [81, 201] width 112 height 24
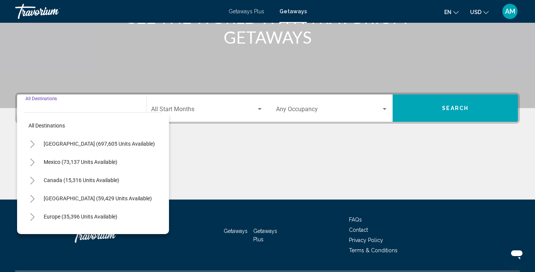
scroll to position [140, 0]
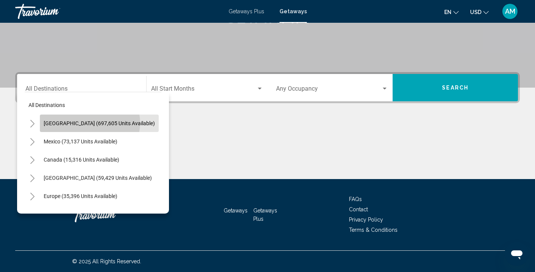
click at [89, 123] on span "[GEOGRAPHIC_DATA] (697,605 units available)" at bounding box center [99, 123] width 111 height 6
type input "**********"
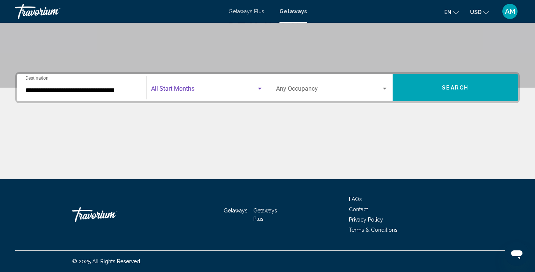
click at [199, 88] on span "Search widget" at bounding box center [203, 90] width 105 height 7
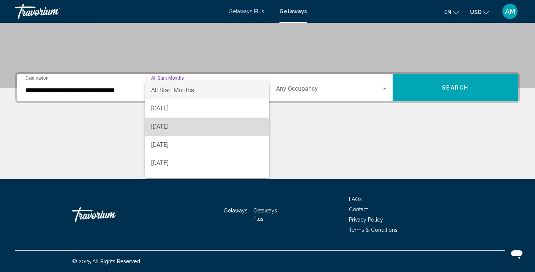
click at [184, 121] on span "[DATE]" at bounding box center [207, 127] width 112 height 18
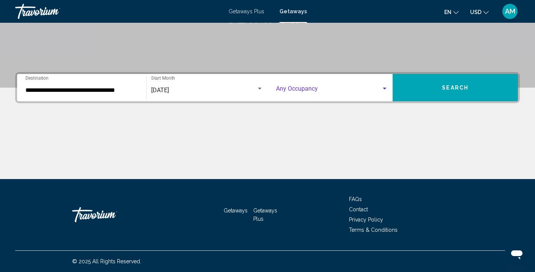
click at [314, 91] on span "Search widget" at bounding box center [329, 90] width 106 height 7
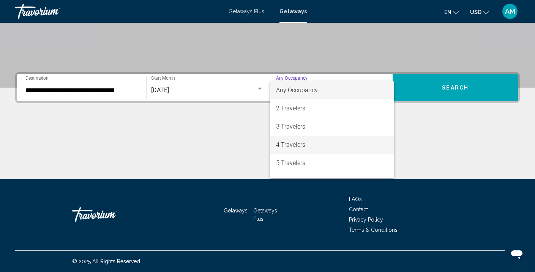
click at [306, 147] on span "4 Travelers" at bounding box center [332, 145] width 112 height 18
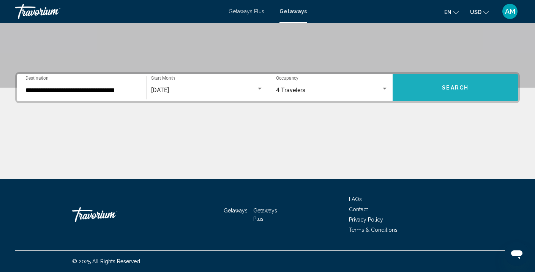
click at [412, 87] on button "Search" at bounding box center [455, 87] width 125 height 27
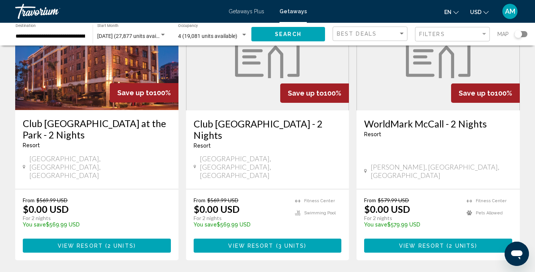
scroll to position [93, 0]
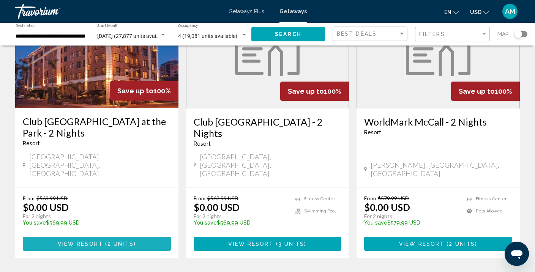
click at [98, 241] on span "View Resort" at bounding box center [80, 244] width 45 height 6
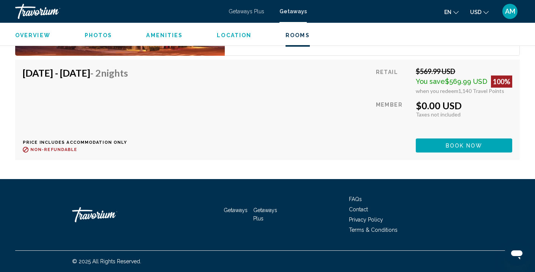
scroll to position [1421, 0]
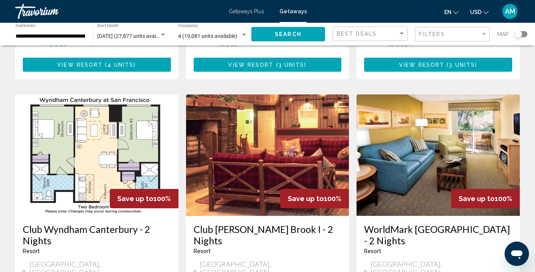
scroll to position [864, 0]
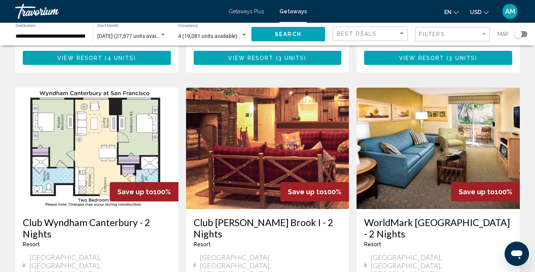
click at [200, 217] on h3 "Club [PERSON_NAME] Brook I - 2 Nights" at bounding box center [268, 228] width 148 height 23
